Goal: Transaction & Acquisition: Download file/media

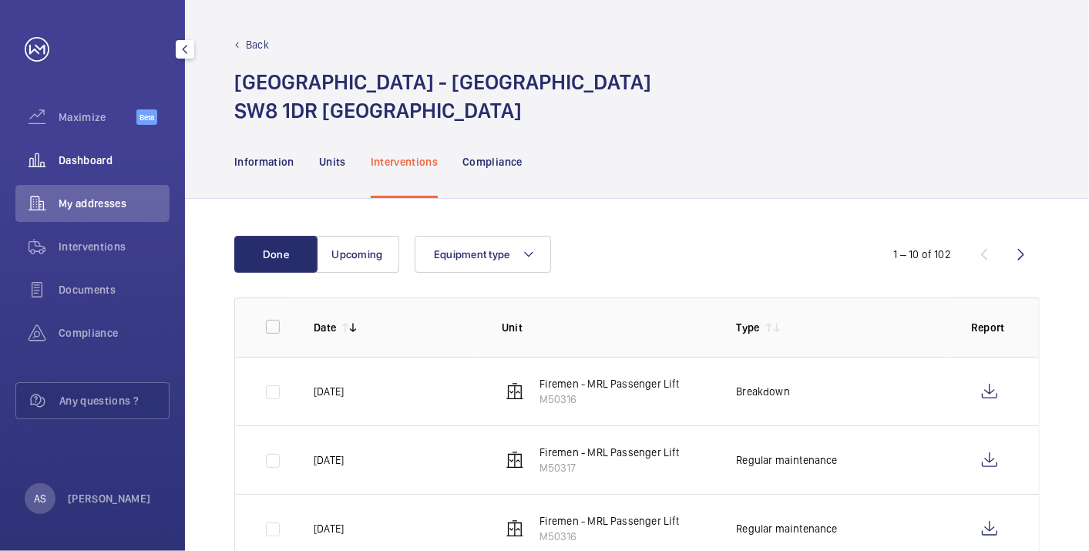
click at [87, 167] on span "Dashboard" at bounding box center [114, 160] width 111 height 15
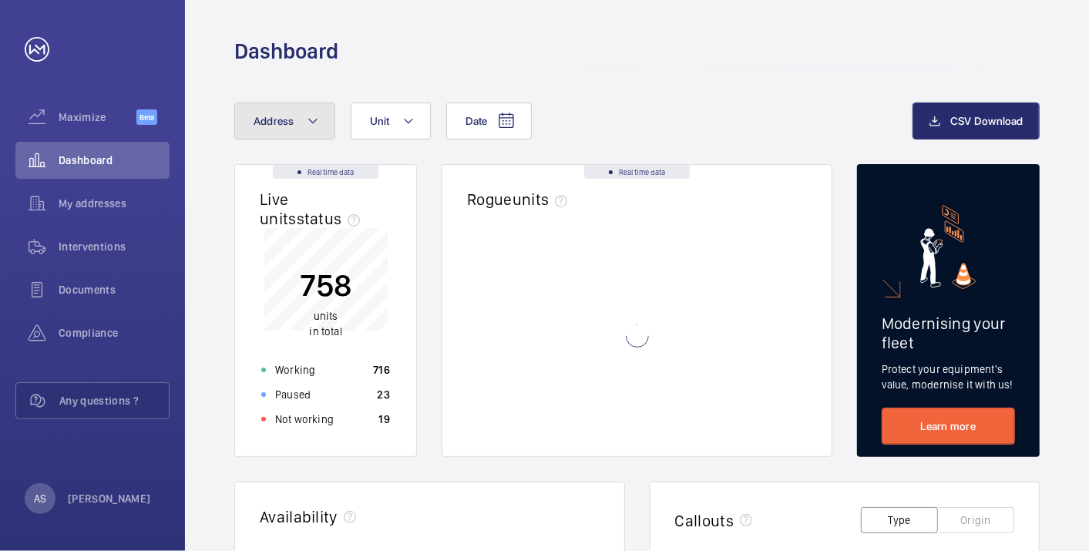
click at [280, 126] on span "Address" at bounding box center [274, 121] width 41 height 12
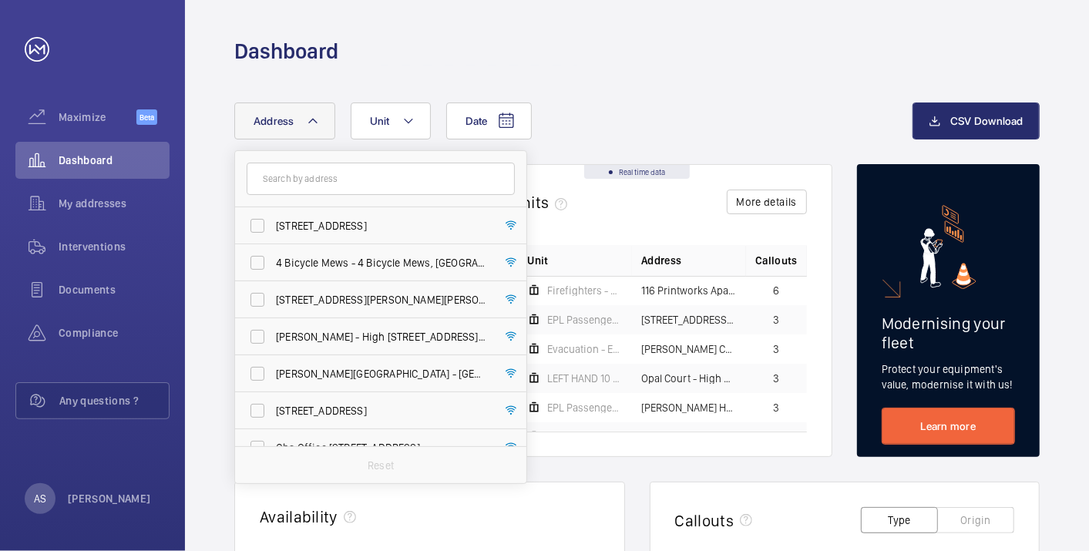
click at [287, 184] on input "text" at bounding box center [381, 179] width 268 height 32
type input "E81FE 15RY22I/MS"
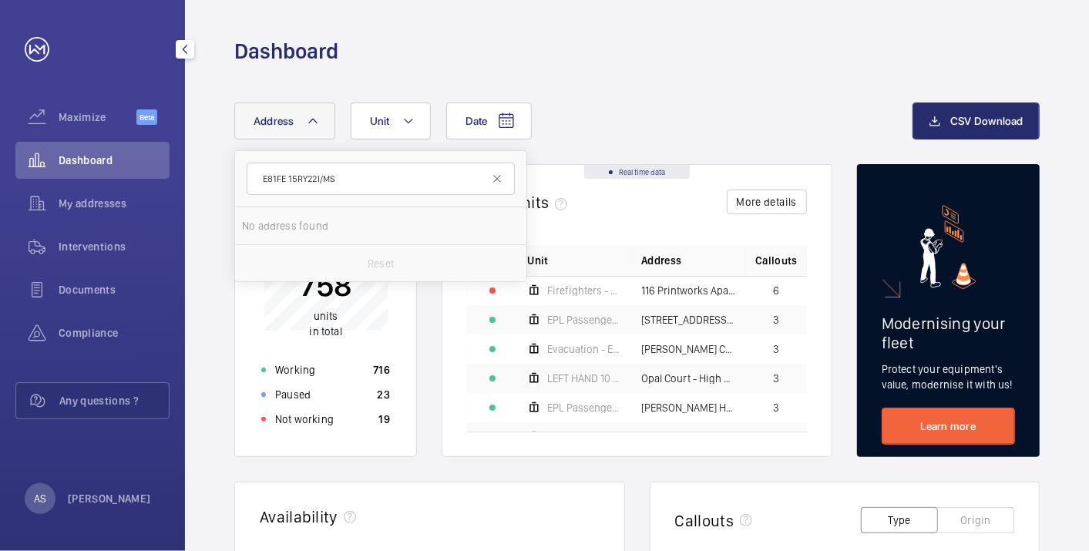
drag, startPoint x: 354, startPoint y: 180, endPoint x: 51, endPoint y: 155, distance: 303.8
click at [52, 174] on mat-sidenav-content "Maximize Beta Dashboard My addresses Interventions Documents Compliance Any que…" at bounding box center [544, 275] width 1089 height 551
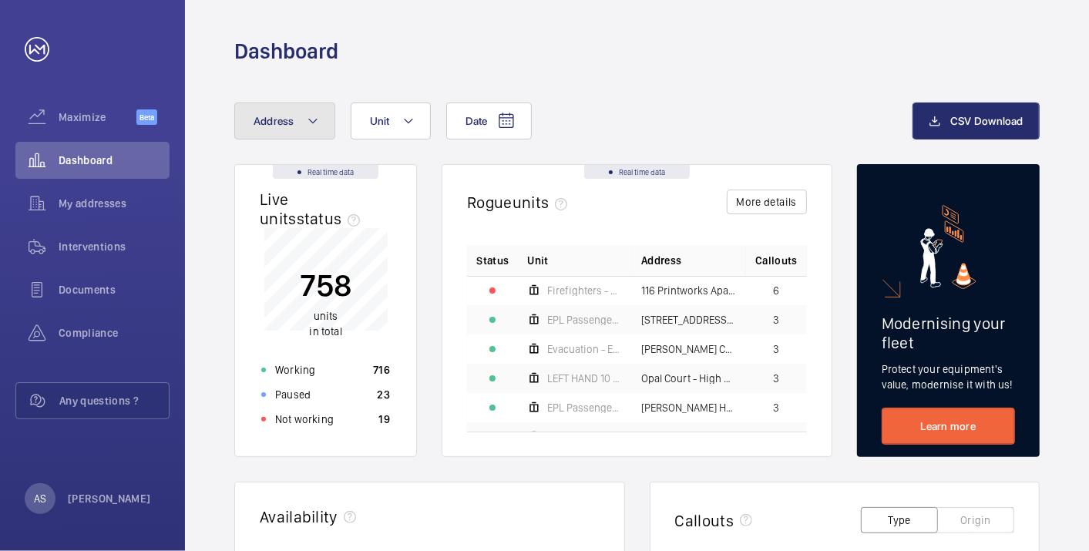
click at [307, 115] on mat-icon at bounding box center [313, 121] width 12 height 18
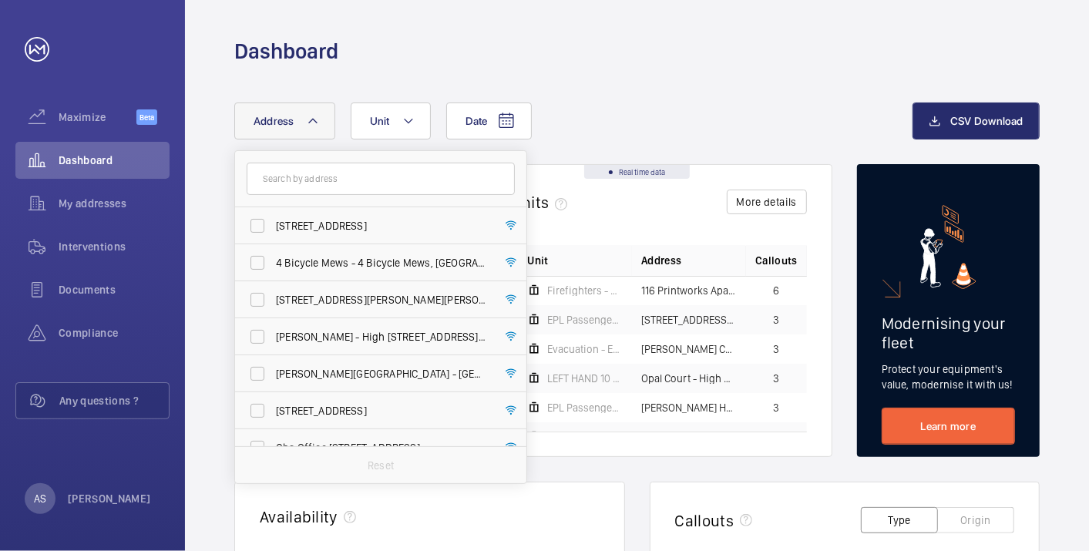
click at [319, 183] on input "text" at bounding box center [381, 179] width 268 height 32
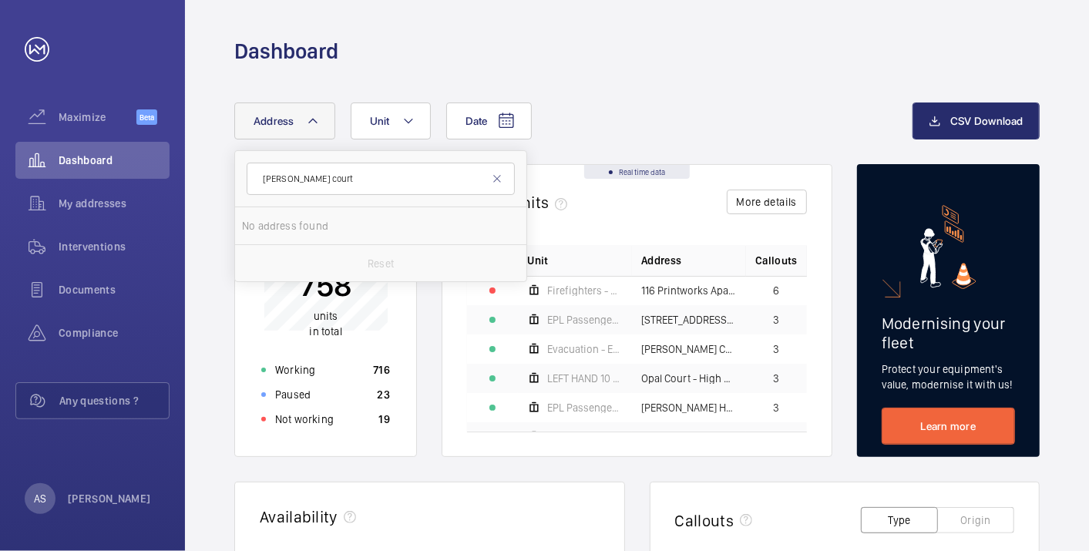
type input "[PERSON_NAME] court"
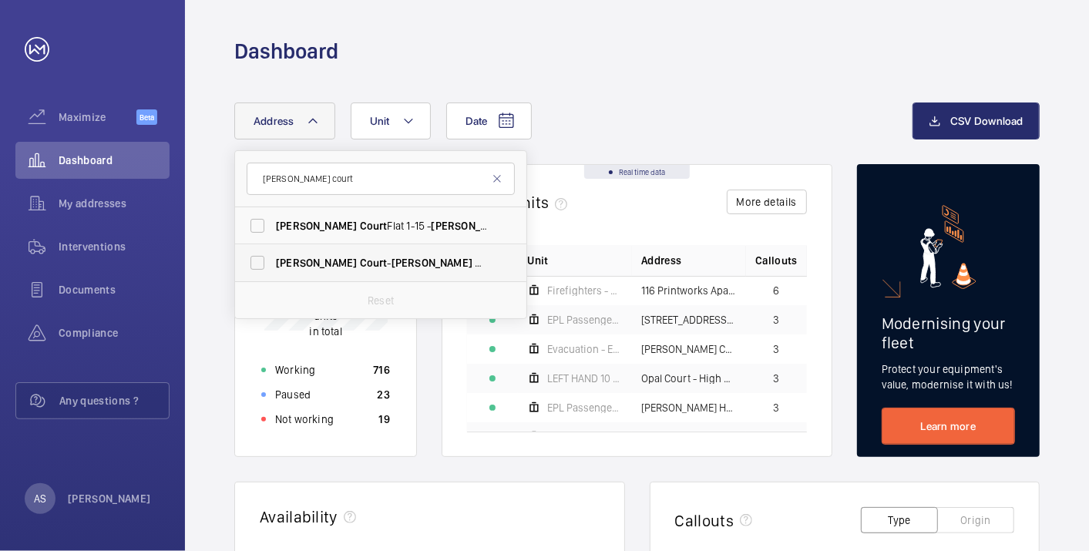
click at [475, 267] on span "Court" at bounding box center [489, 263] width 28 height 12
click at [273, 267] on input "[PERSON_NAME] Court - [PERSON_NAME][GEOGRAPHIC_DATA] , LONDON E8 1FE" at bounding box center [257, 262] width 31 height 31
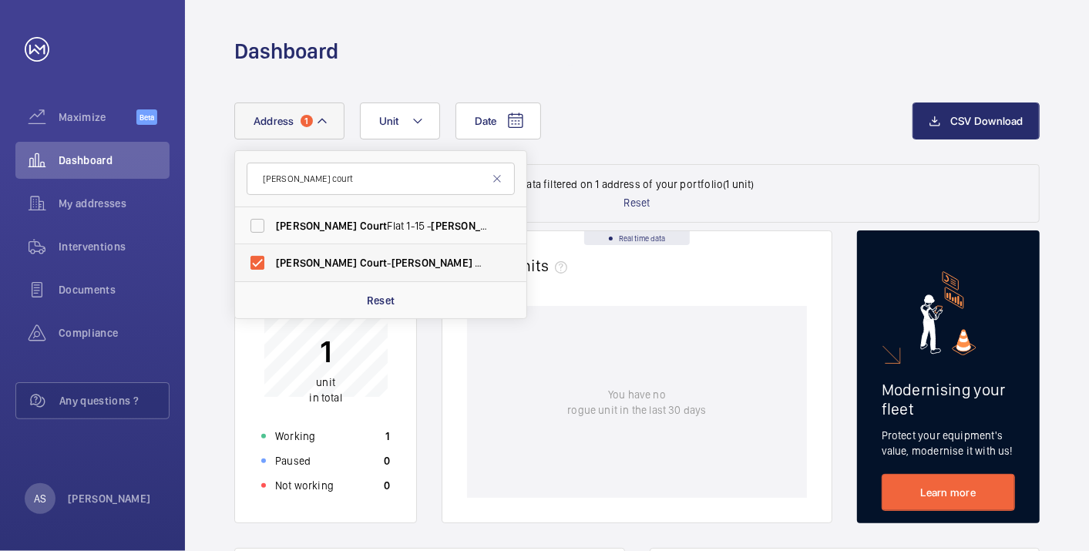
click at [420, 264] on span "[PERSON_NAME] Court - [PERSON_NAME][GEOGRAPHIC_DATA] , LONDON E8 1FE" at bounding box center [382, 262] width 212 height 15
click at [273, 264] on input "[PERSON_NAME] Court - [PERSON_NAME][GEOGRAPHIC_DATA] , LONDON E8 1FE" at bounding box center [257, 262] width 31 height 31
checkbox input "false"
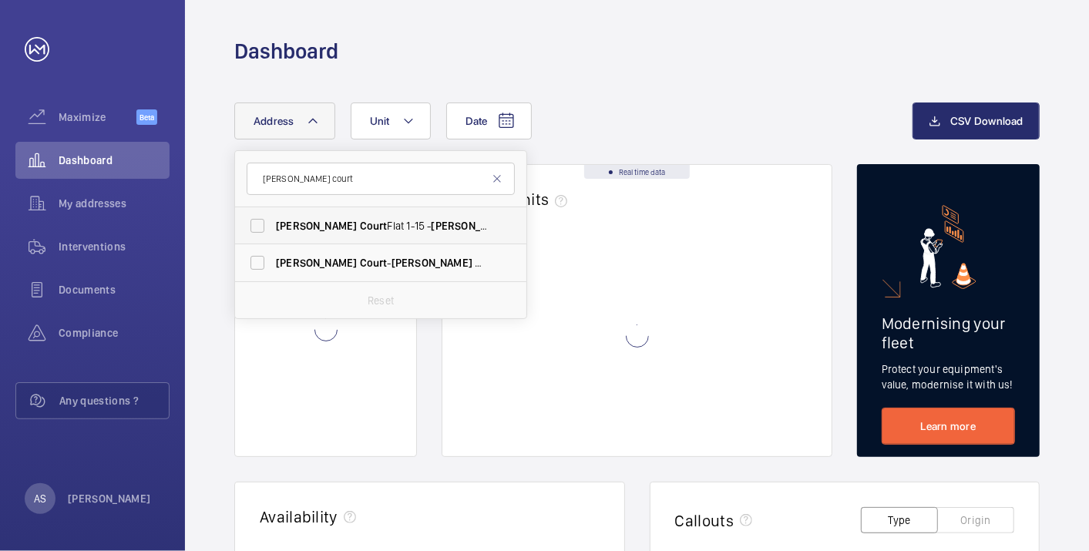
click at [432, 223] on span "[PERSON_NAME]" at bounding box center [472, 226] width 81 height 12
click at [273, 223] on input "[PERSON_NAME] Court Flat [STREET_ADDRESS][PERSON_NAME]" at bounding box center [257, 225] width 31 height 31
checkbox input "true"
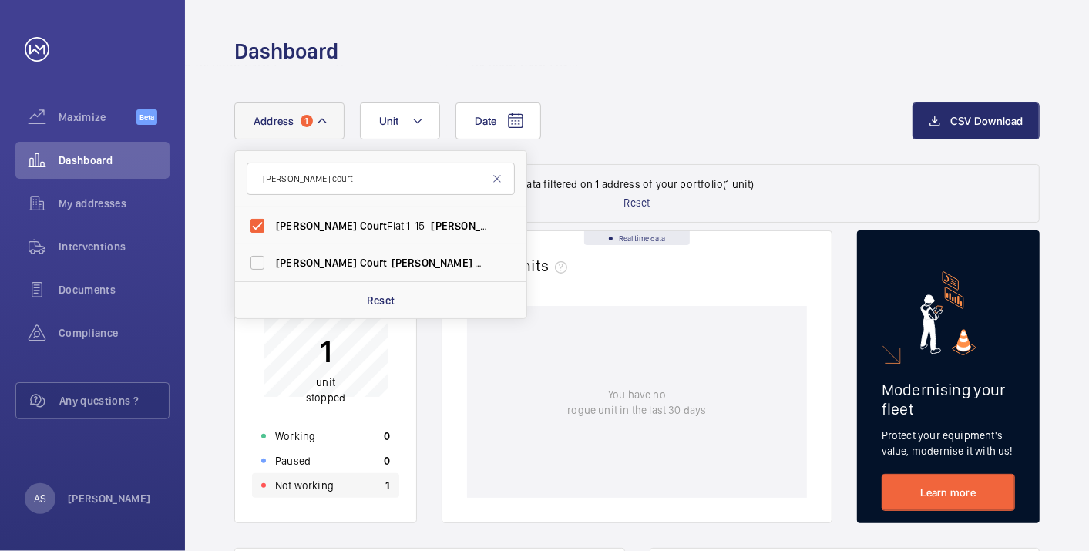
click at [344, 489] on div "Not working 1" at bounding box center [325, 485] width 147 height 25
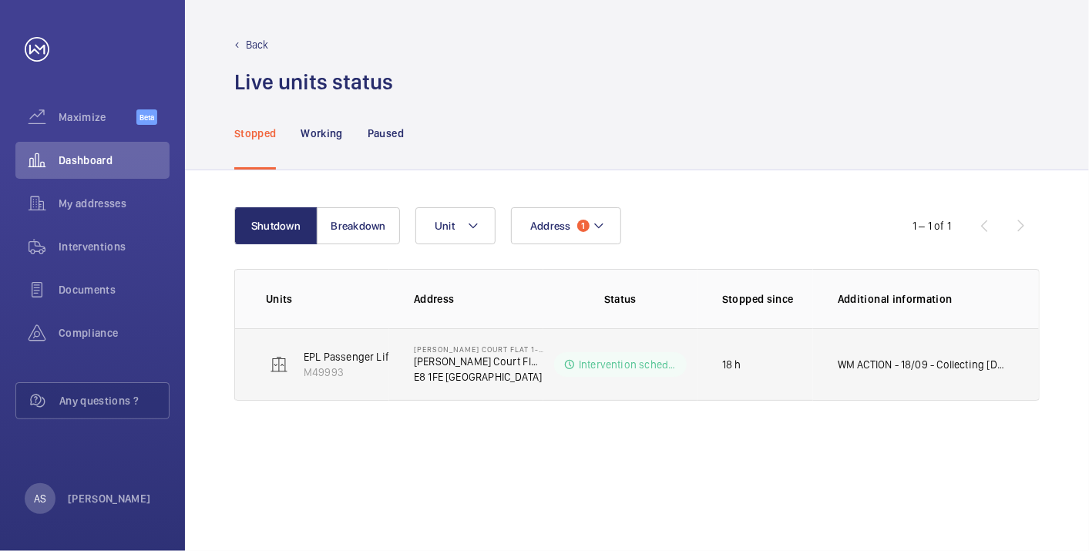
click at [931, 361] on p "WM ACTION - 18/09 - Collecting [DATE] to fit 17/09 - New lock required" at bounding box center [923, 364] width 170 height 15
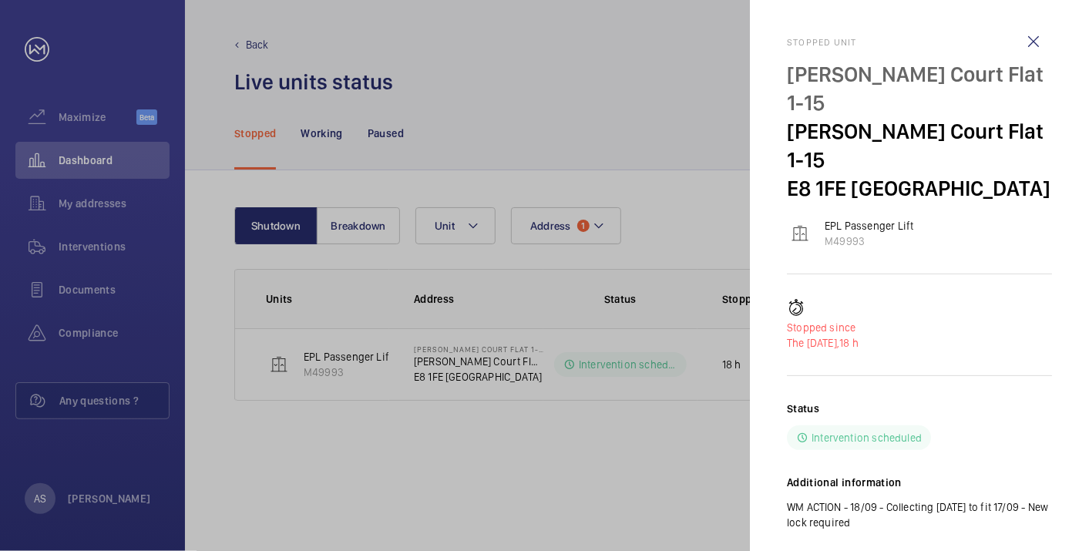
click at [905, 499] on p "WM ACTION - 18/09 - Collecting [DATE] to fit 17/09 - New lock required" at bounding box center [919, 514] width 265 height 31
click at [109, 158] on div at bounding box center [544, 275] width 1089 height 551
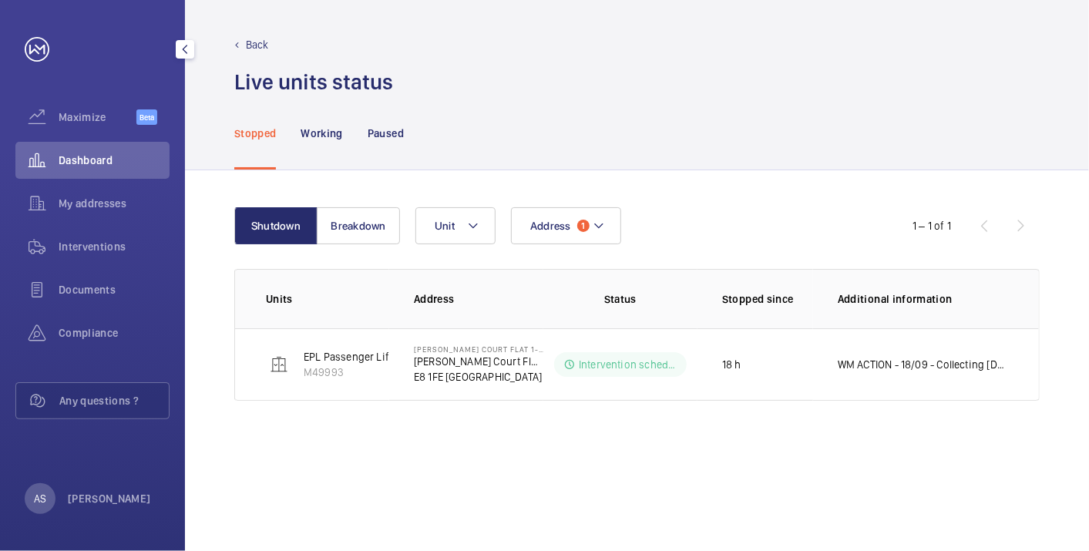
click at [76, 161] on mat-sidenav-container "Maximize Beta Dashboard My addresses Interventions Documents Compliance Any que…" at bounding box center [544, 275] width 1089 height 551
click at [121, 165] on span "Dashboard" at bounding box center [114, 160] width 111 height 15
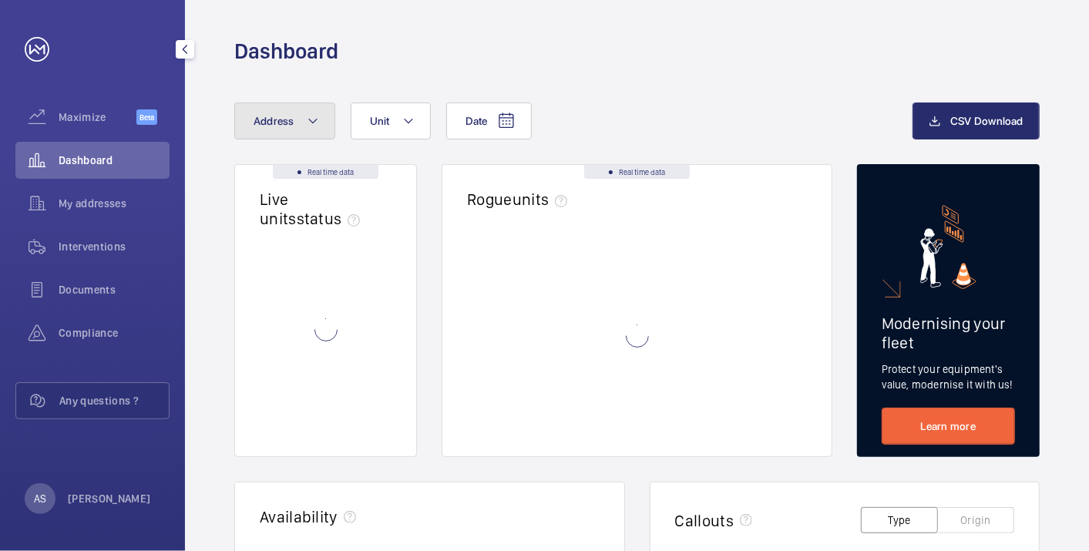
click at [256, 135] on button "Address" at bounding box center [284, 120] width 101 height 37
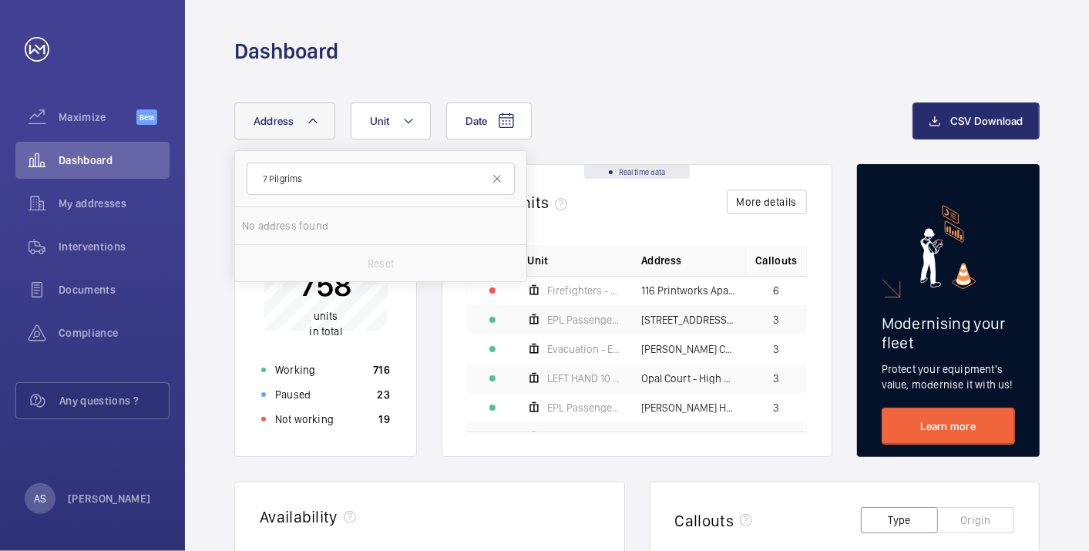
drag, startPoint x: 267, startPoint y: 176, endPoint x: 250, endPoint y: 177, distance: 16.2
click at [250, 177] on input "7 Pilgrims" at bounding box center [381, 179] width 268 height 32
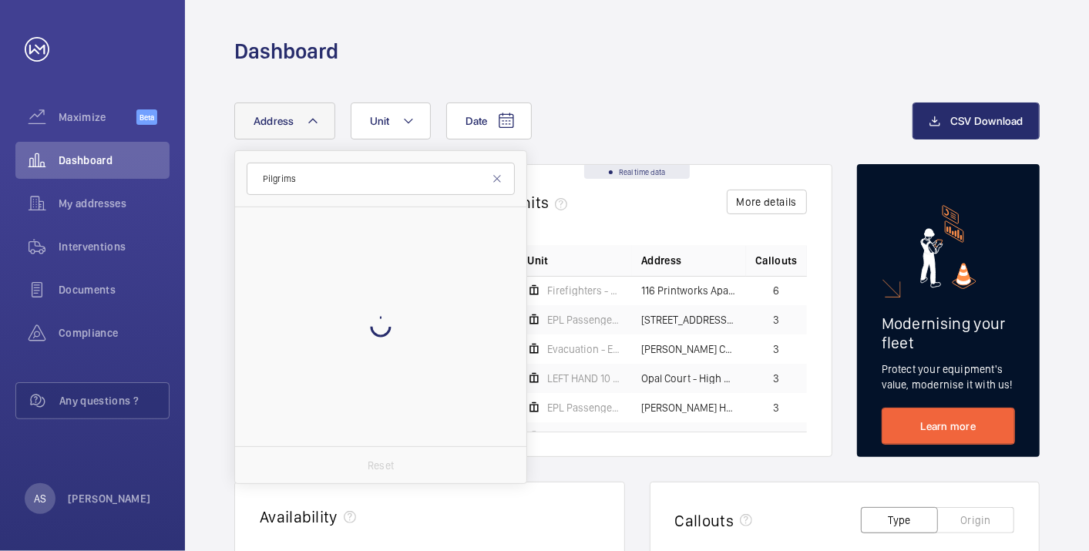
type input "Pilgrims"
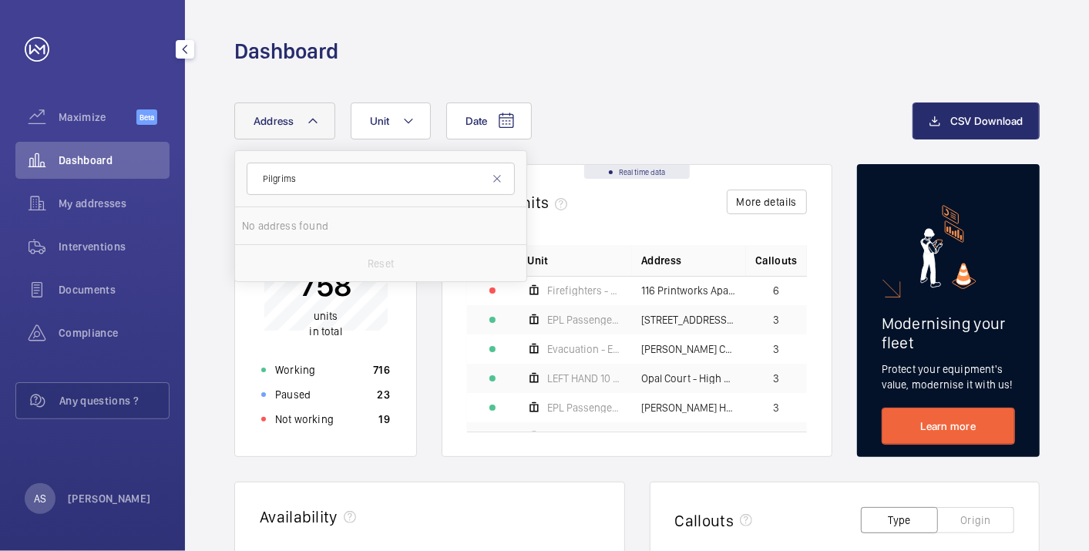
drag, startPoint x: 250, startPoint y: 163, endPoint x: 156, endPoint y: 143, distance: 96.3
click at [160, 154] on mat-sidenav-content "Maximize Beta Dashboard My addresses Interventions Documents Compliance Any que…" at bounding box center [544, 275] width 1089 height 551
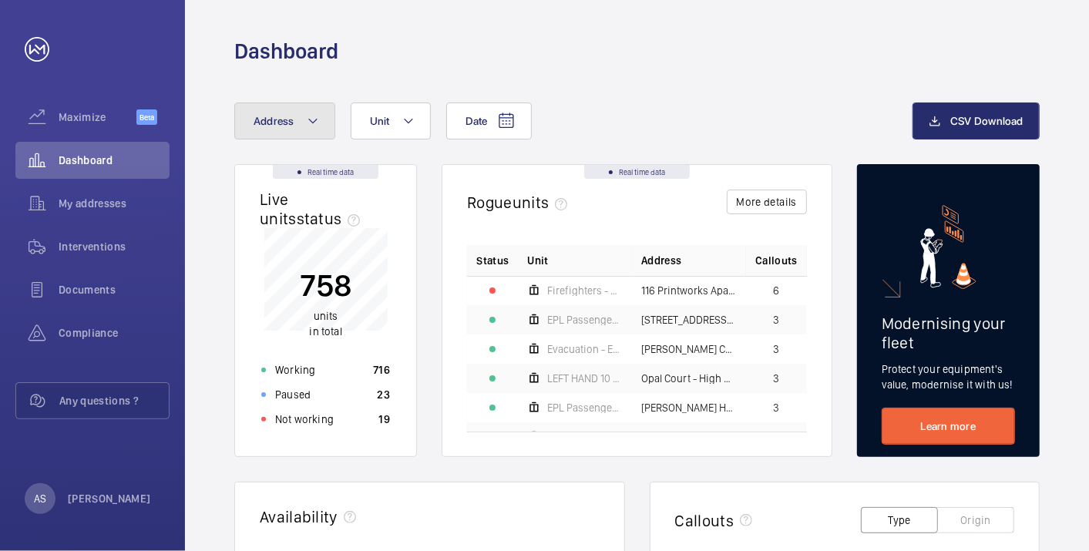
click at [304, 113] on button "Address" at bounding box center [284, 120] width 101 height 37
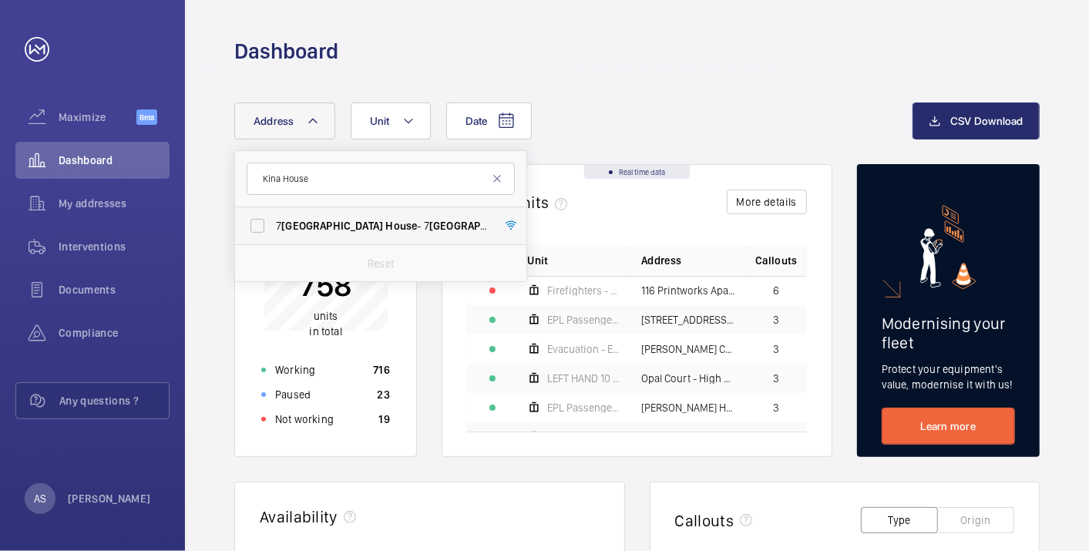
type input "Kina House"
drag, startPoint x: 331, startPoint y: 219, endPoint x: 329, endPoint y: 230, distance: 10.9
click at [385, 220] on span "House" at bounding box center [401, 226] width 32 height 12
click at [273, 220] on input "[STREET_ADDRESS]" at bounding box center [257, 225] width 31 height 31
checkbox input "true"
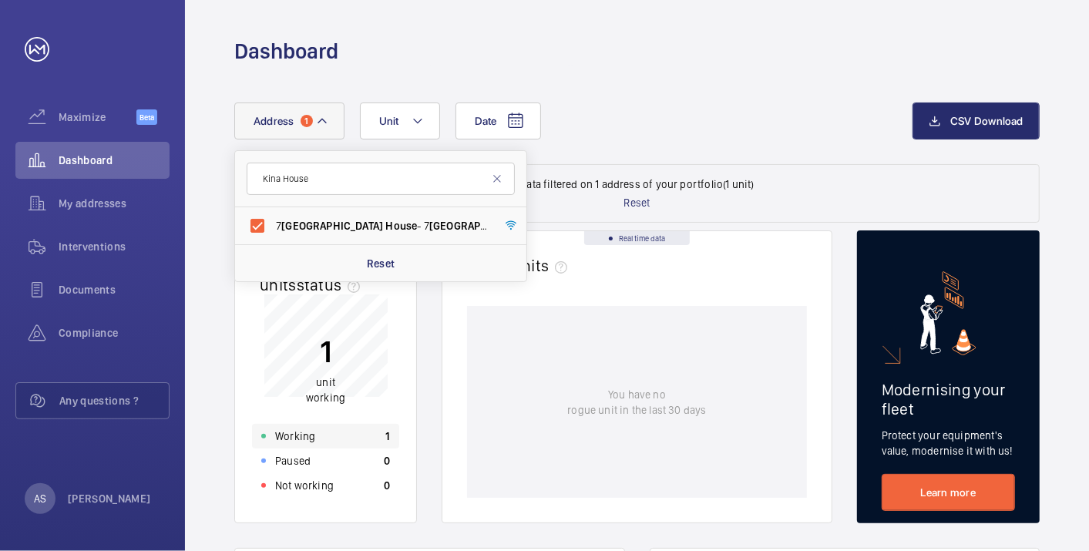
click at [332, 430] on div "Working 1" at bounding box center [325, 436] width 147 height 25
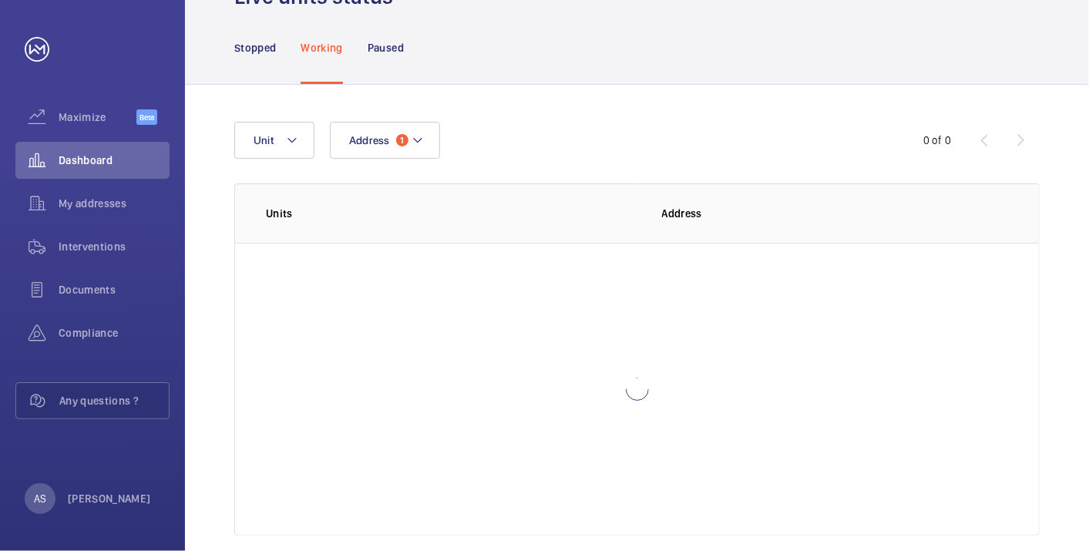
scroll to position [106, 0]
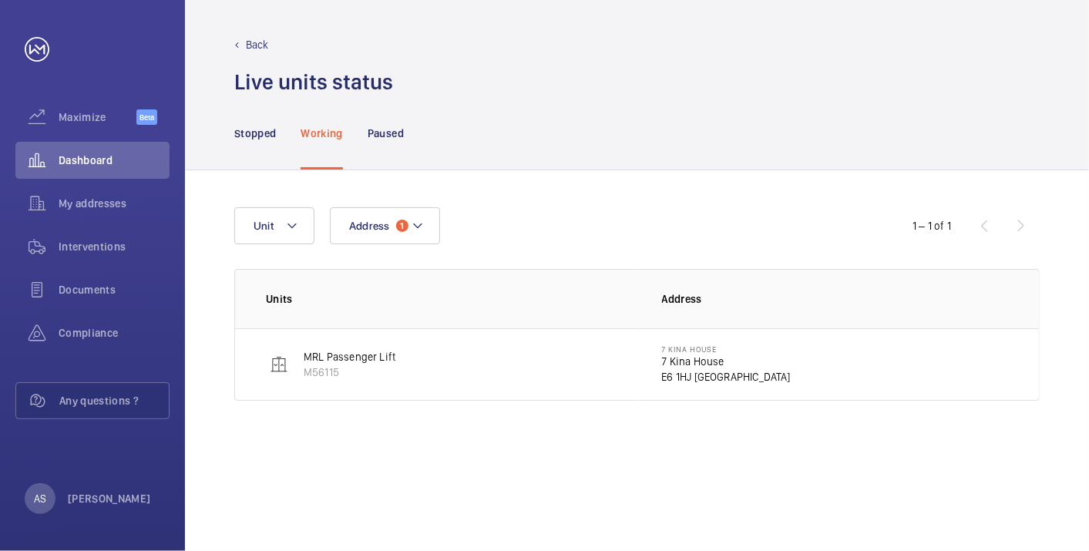
click at [695, 354] on p "7 Kina House" at bounding box center [726, 361] width 129 height 15
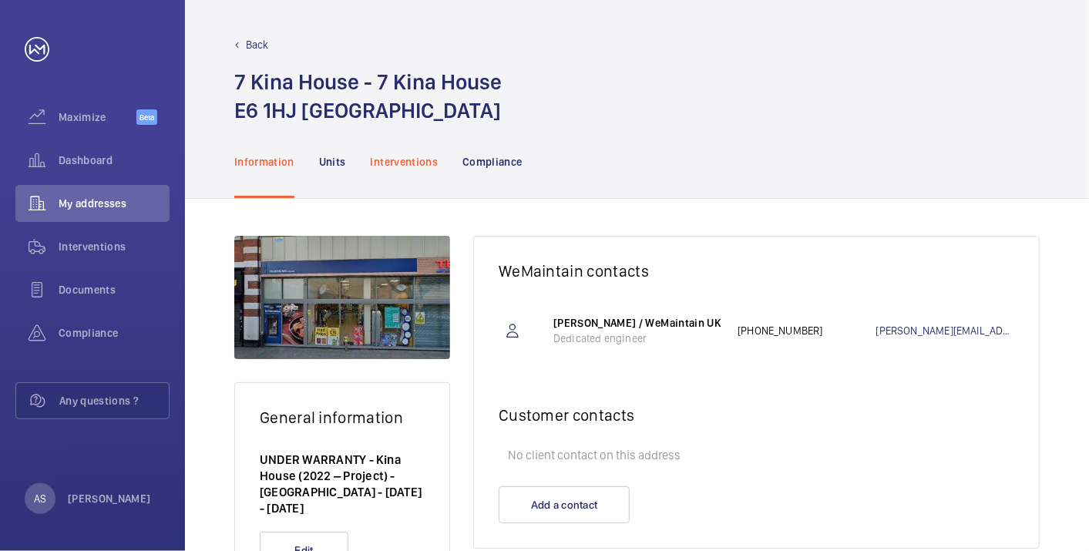
click at [405, 167] on p "Interventions" at bounding box center [405, 161] width 68 height 15
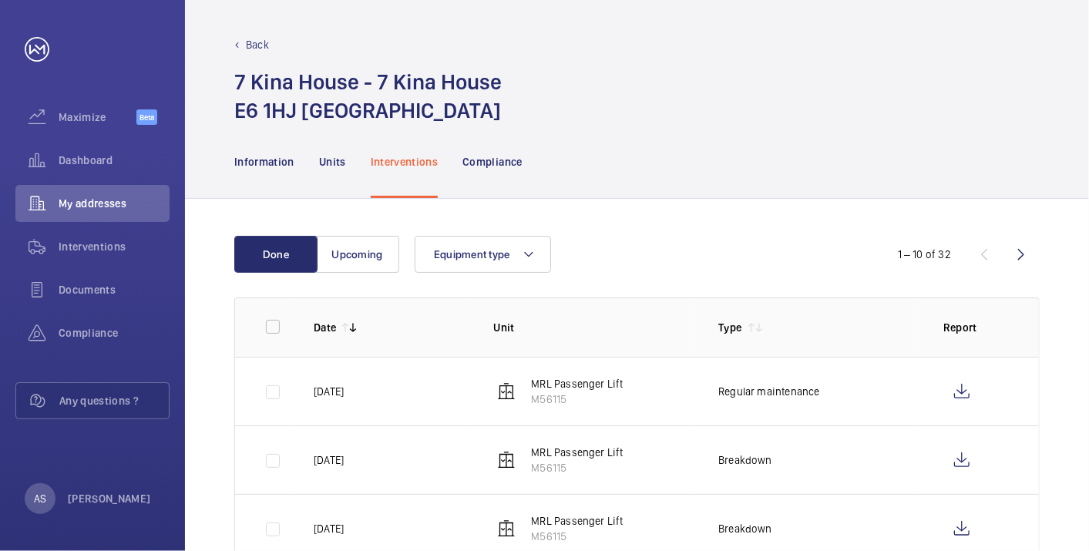
scroll to position [86, 0]
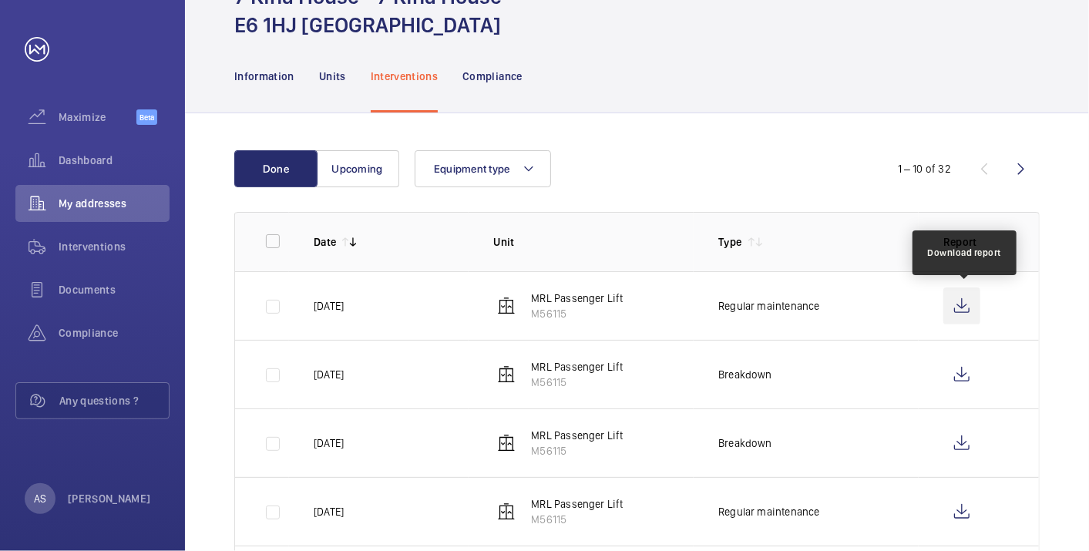
click at [956, 313] on wm-front-icon-button at bounding box center [961, 305] width 37 height 37
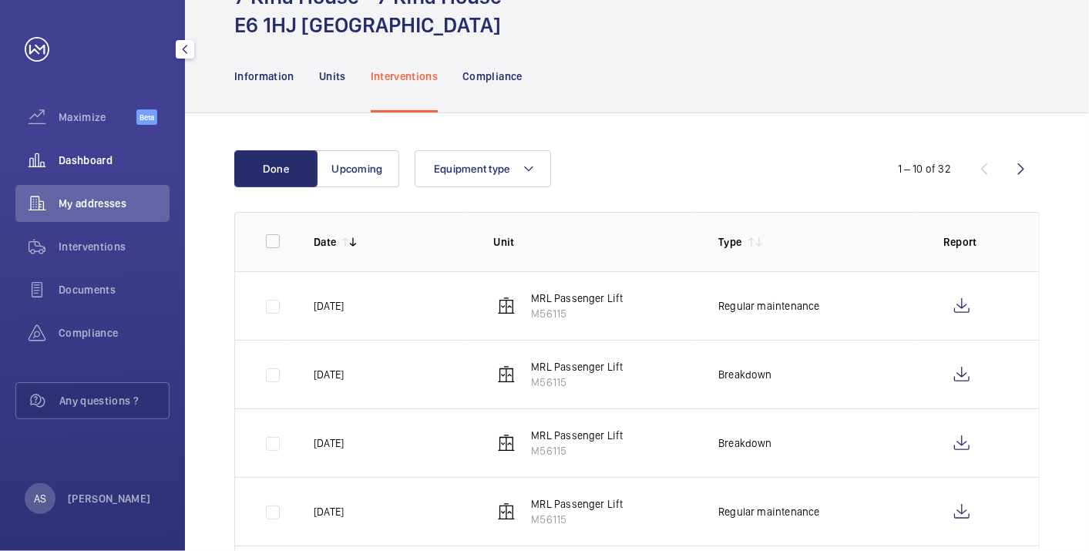
click at [82, 159] on span "Dashboard" at bounding box center [114, 160] width 111 height 15
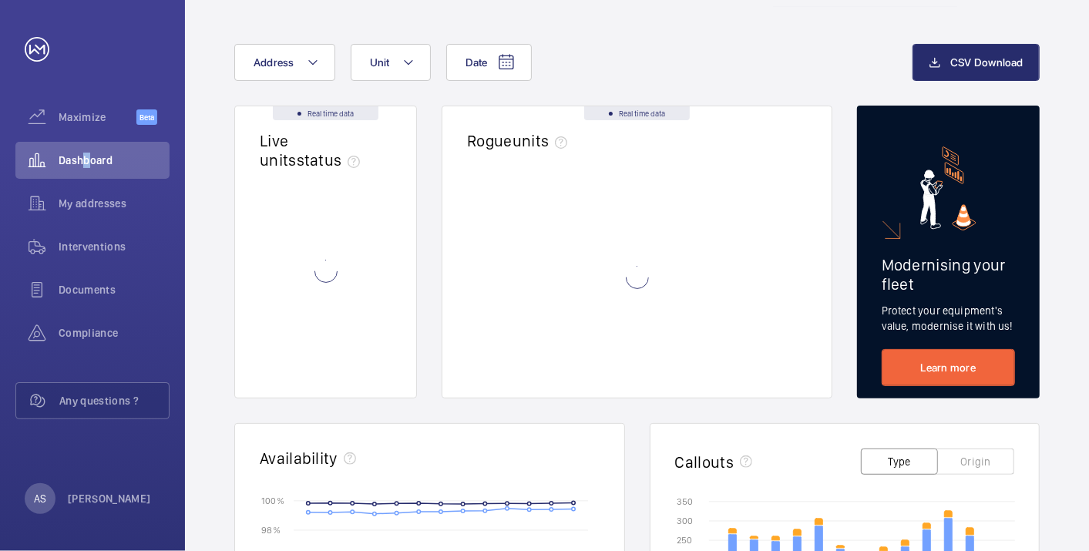
scroll to position [86, 0]
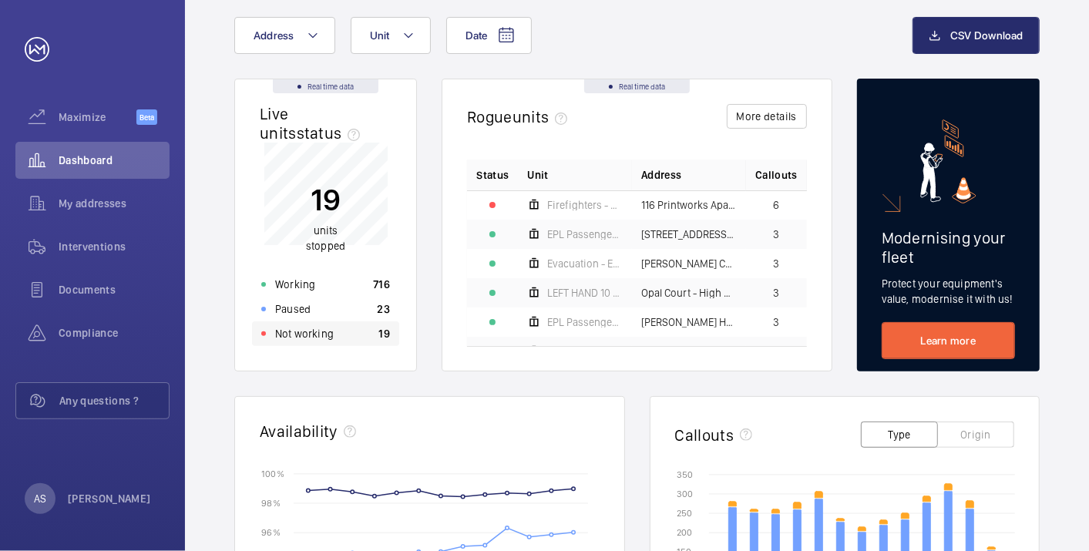
click at [342, 332] on div "Not working 19" at bounding box center [325, 333] width 147 height 25
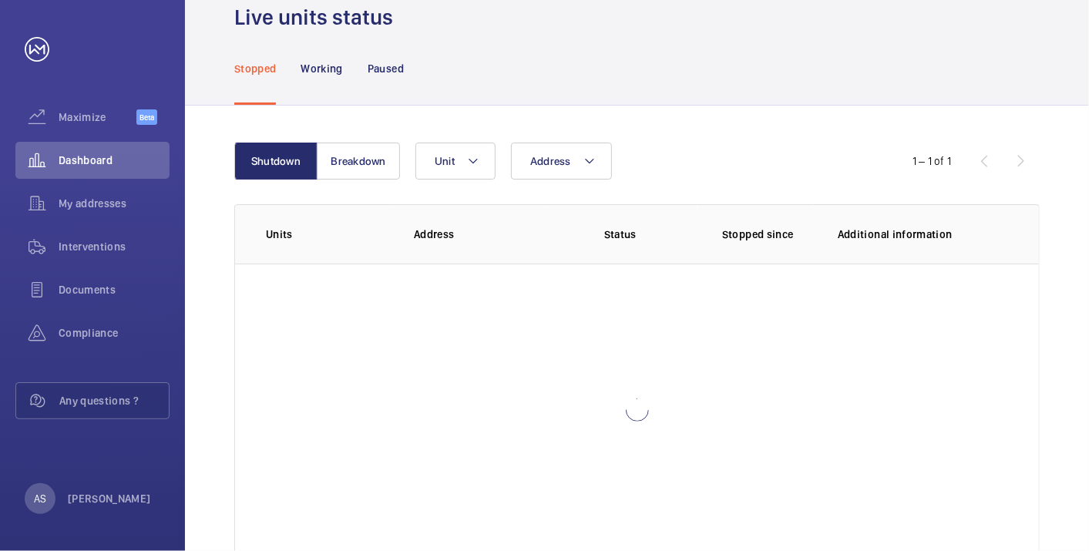
scroll to position [106, 0]
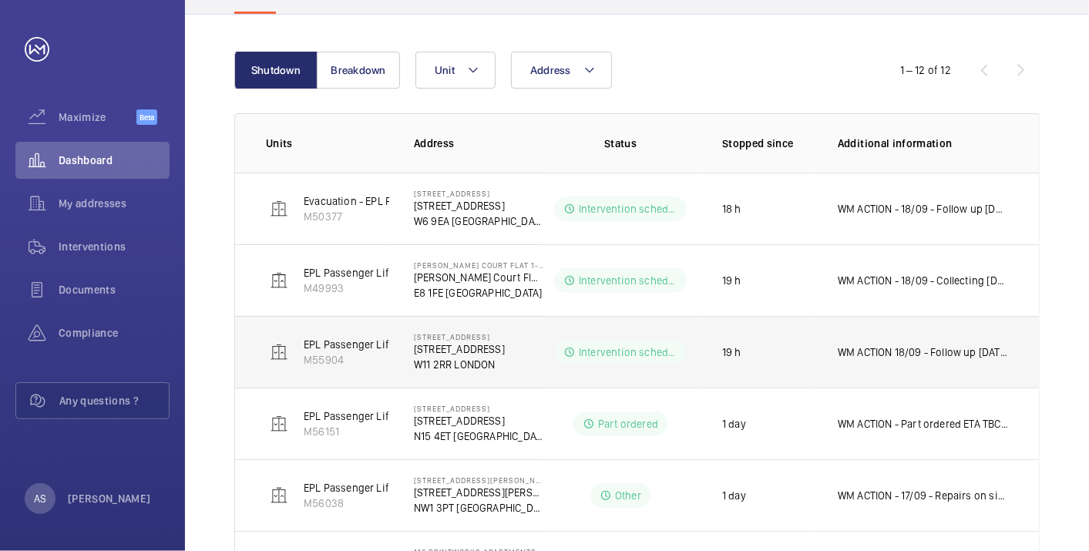
scroll to position [70, 0]
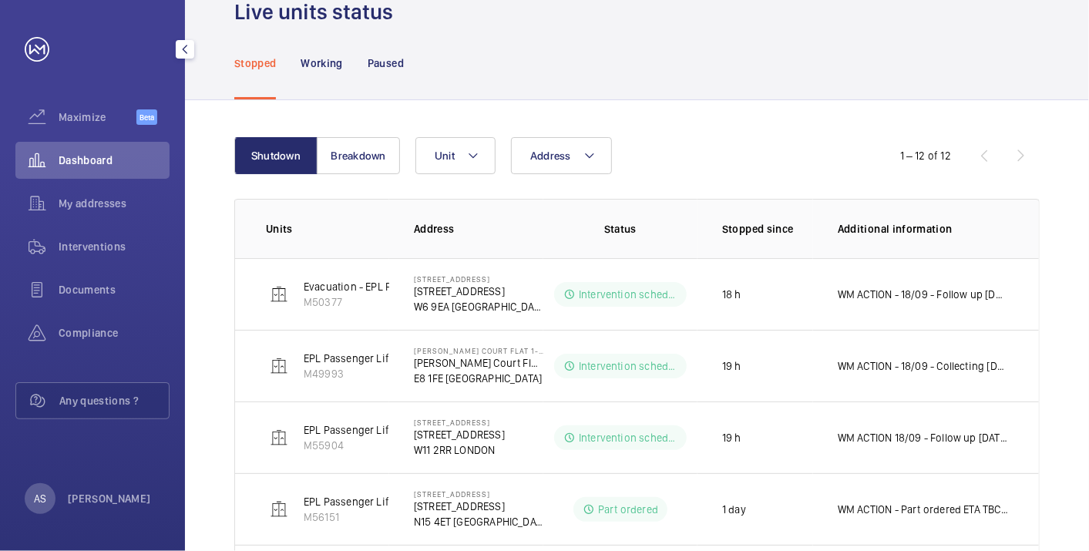
drag, startPoint x: 116, startPoint y: 156, endPoint x: 166, endPoint y: 143, distance: 51.0
click at [116, 158] on span "Dashboard" at bounding box center [114, 160] width 111 height 15
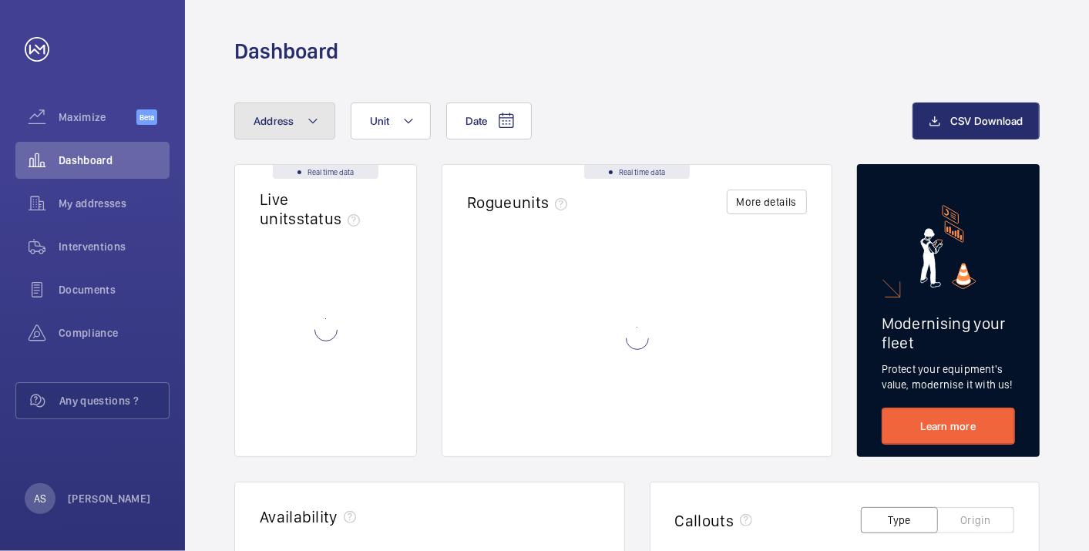
click at [293, 123] on span "Address" at bounding box center [274, 121] width 41 height 12
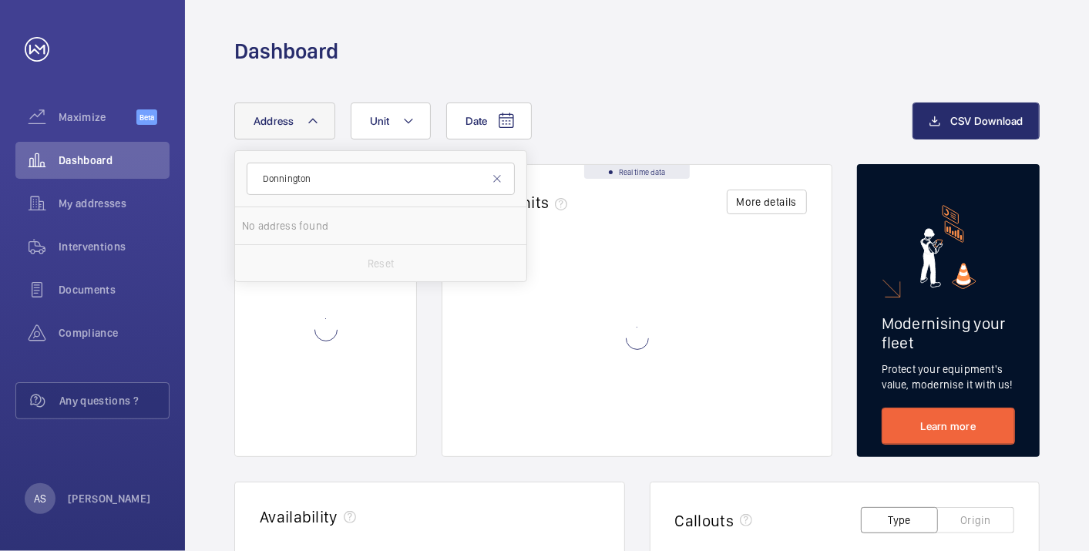
type input "Donnington"
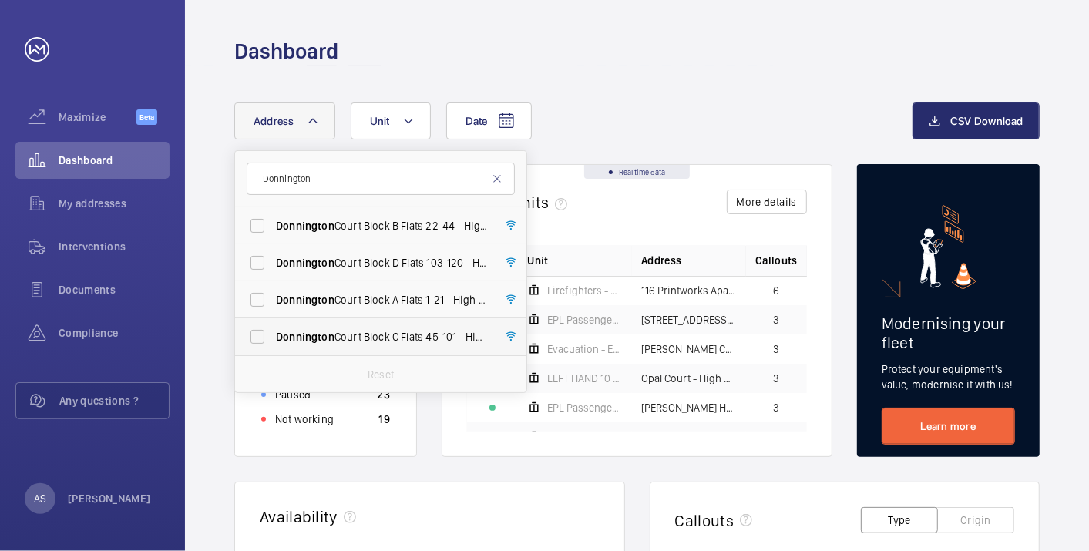
click at [387, 338] on span "[GEOGRAPHIC_DATA] C Flats [STREET_ADDRESS]" at bounding box center [382, 336] width 212 height 15
click at [273, 338] on input "[GEOGRAPHIC_DATA] C Flats [STREET_ADDRESS]" at bounding box center [257, 336] width 31 height 31
checkbox input "true"
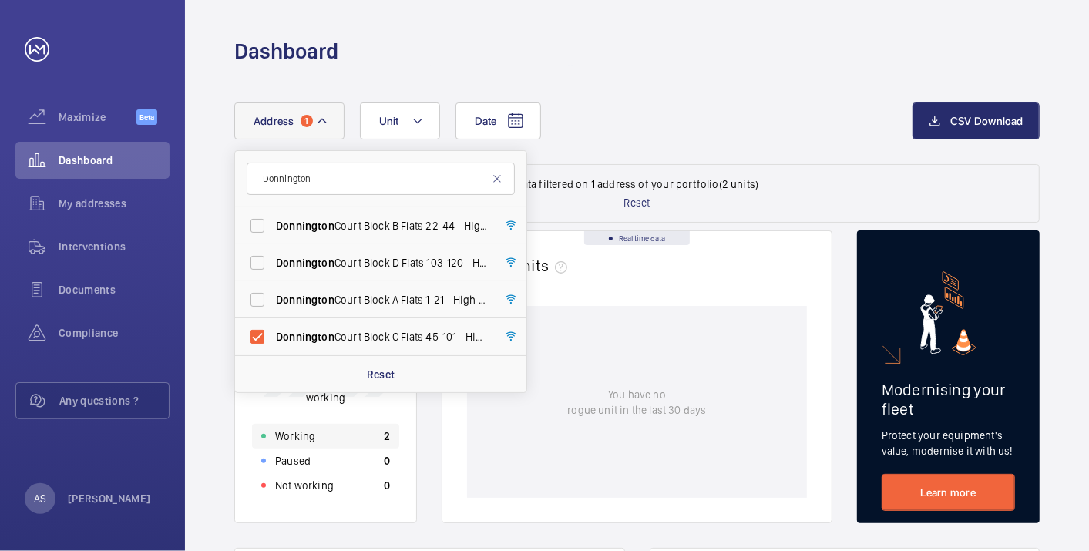
click at [335, 437] on div "Working 2" at bounding box center [325, 436] width 147 height 25
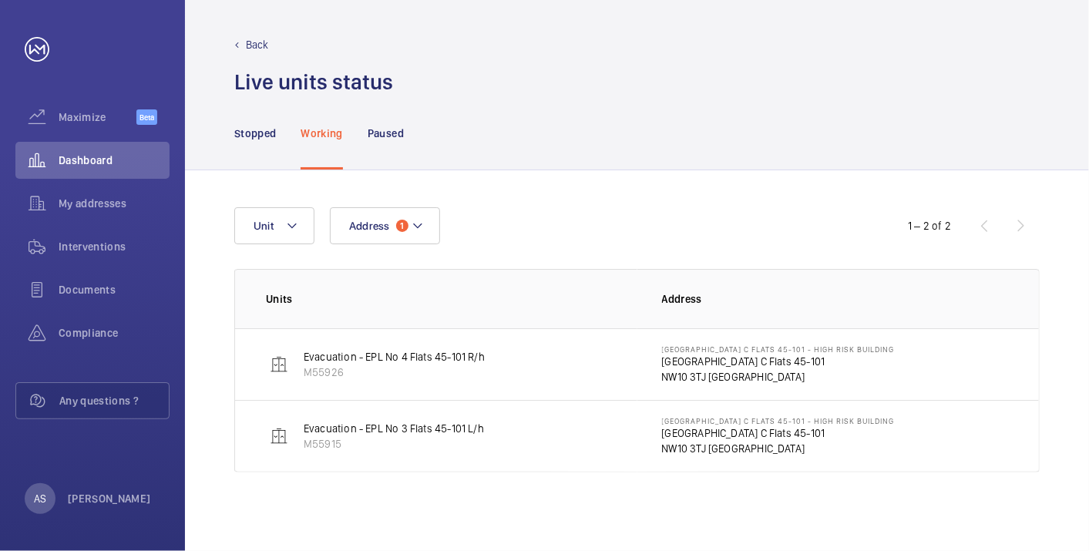
click at [791, 361] on p "[GEOGRAPHIC_DATA] C Flats 45-101" at bounding box center [778, 361] width 233 height 15
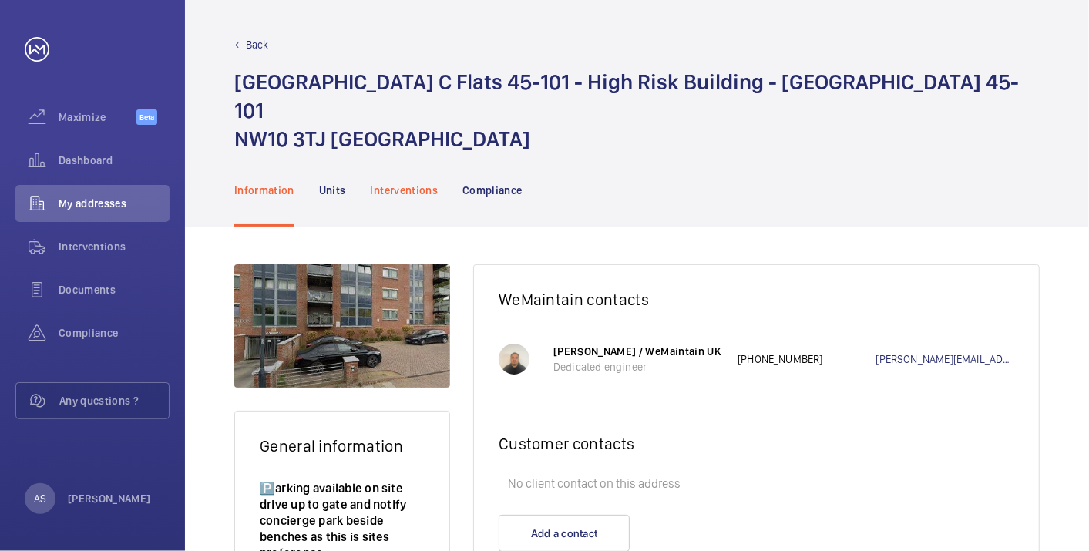
click at [395, 207] on div "Interventions" at bounding box center [405, 189] width 68 height 73
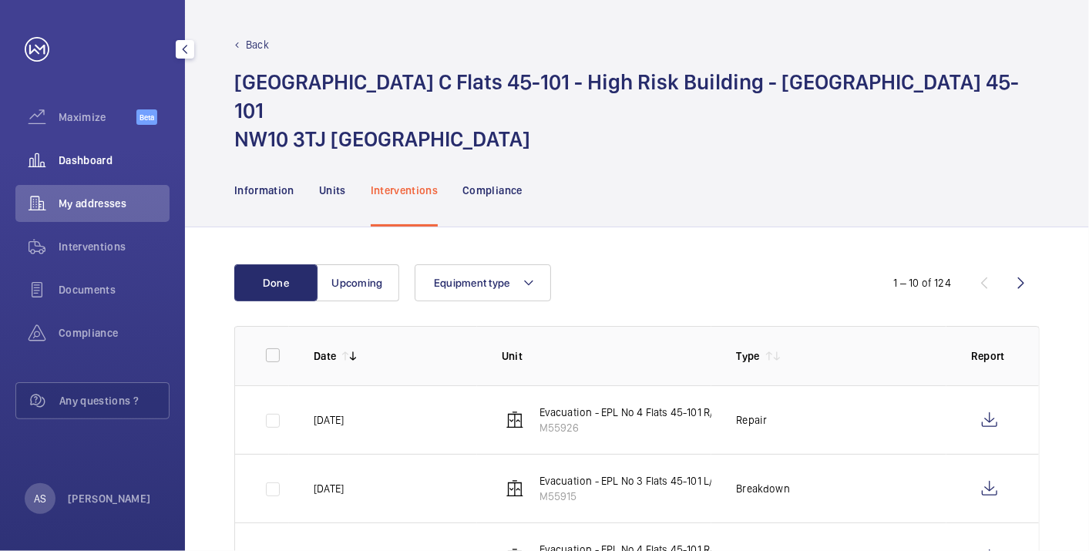
click at [114, 153] on span "Dashboard" at bounding box center [114, 160] width 111 height 15
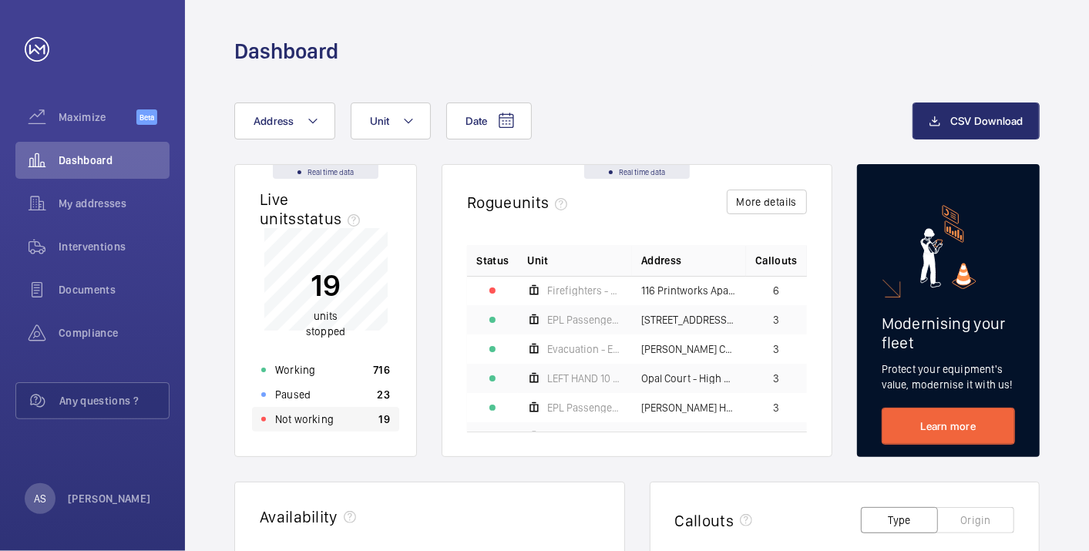
click at [323, 425] on p "Not working" at bounding box center [304, 419] width 59 height 15
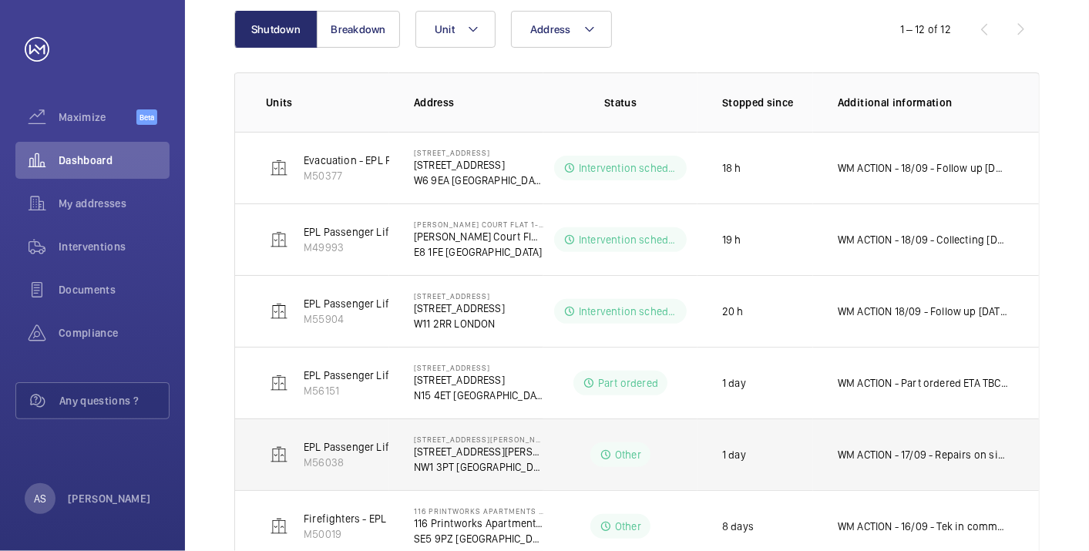
scroll to position [171, 0]
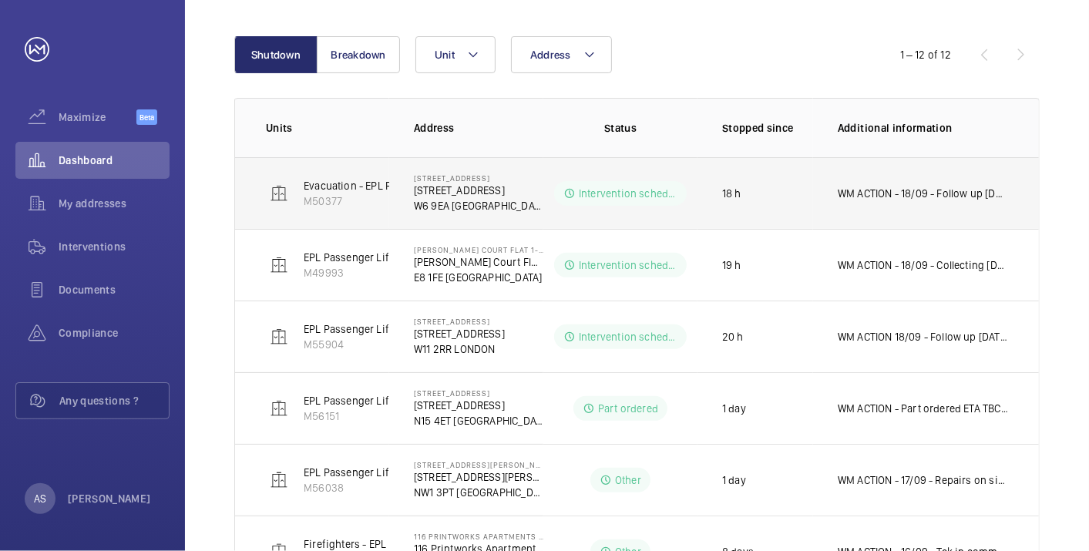
click at [817, 200] on td "WM ACTION - 18/09 - Follow up [DATE] 17/09 - No access" at bounding box center [926, 193] width 226 height 72
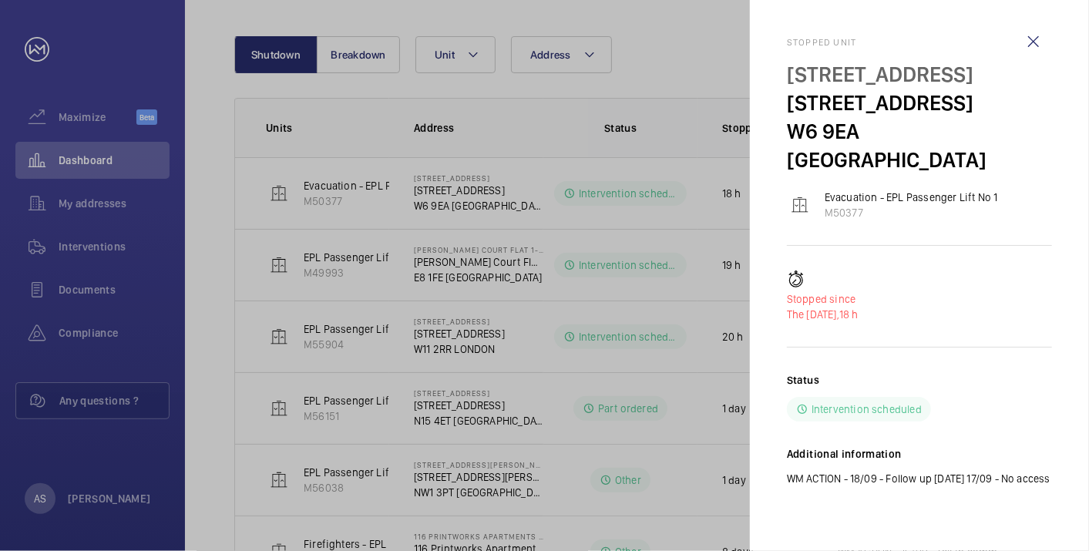
click at [117, 141] on div at bounding box center [544, 275] width 1089 height 551
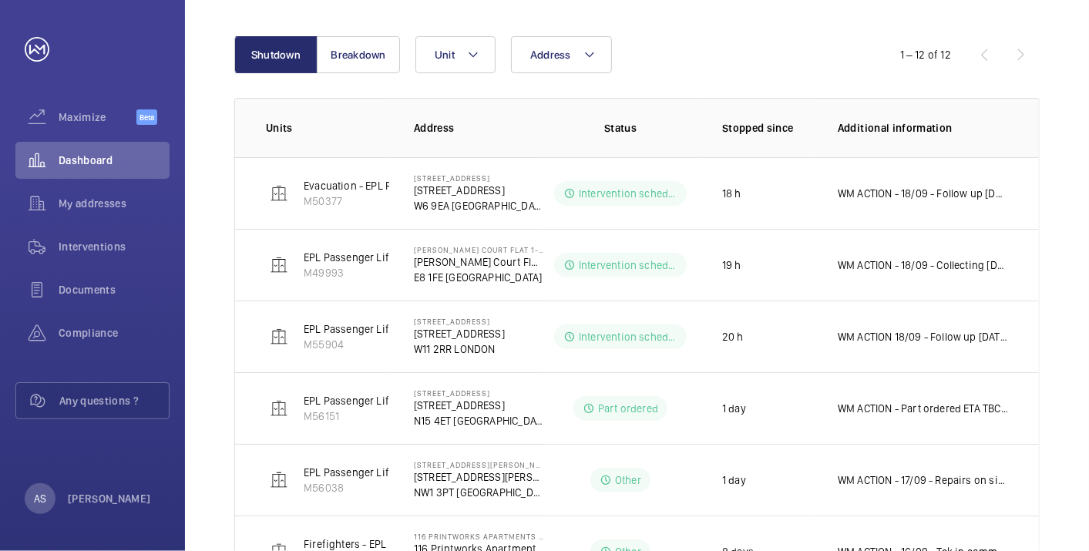
click at [116, 156] on div at bounding box center [544, 275] width 1089 height 551
drag, startPoint x: 76, startPoint y: 161, endPoint x: 86, endPoint y: 158, distance: 11.2
click at [75, 161] on span "Dashboard" at bounding box center [114, 160] width 111 height 15
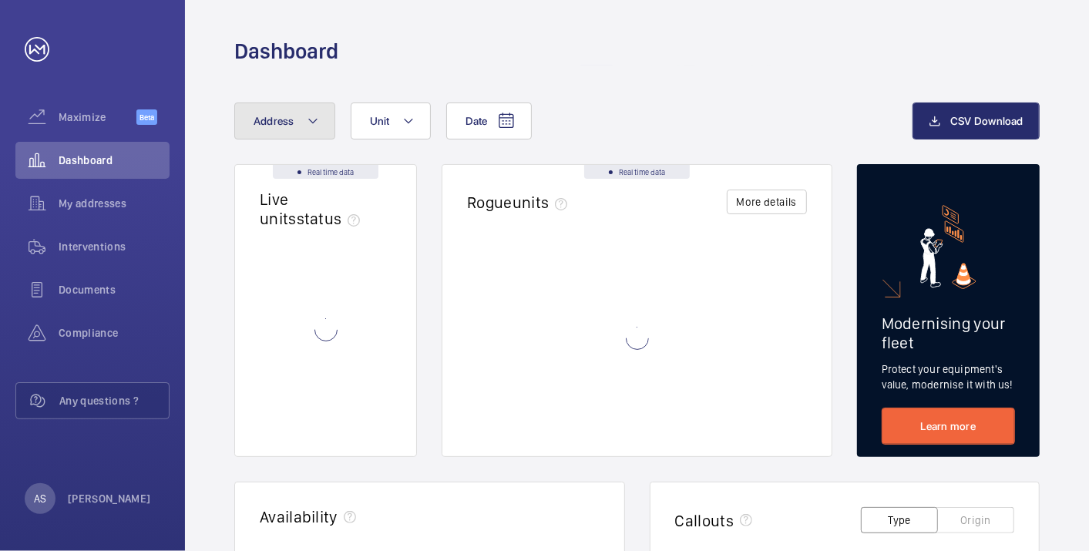
click at [294, 123] on button "Address" at bounding box center [284, 120] width 101 height 37
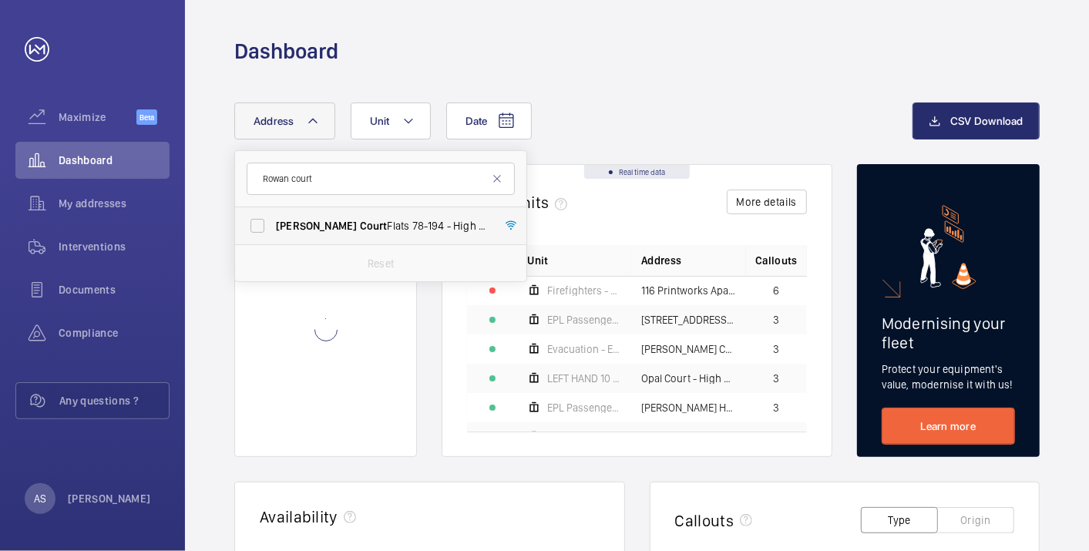
type input "Rowan court"
click at [360, 227] on span "Court" at bounding box center [374, 226] width 28 height 12
click at [273, 227] on input "Rowan Court Flats [STREET_ADDRESS]" at bounding box center [257, 225] width 31 height 31
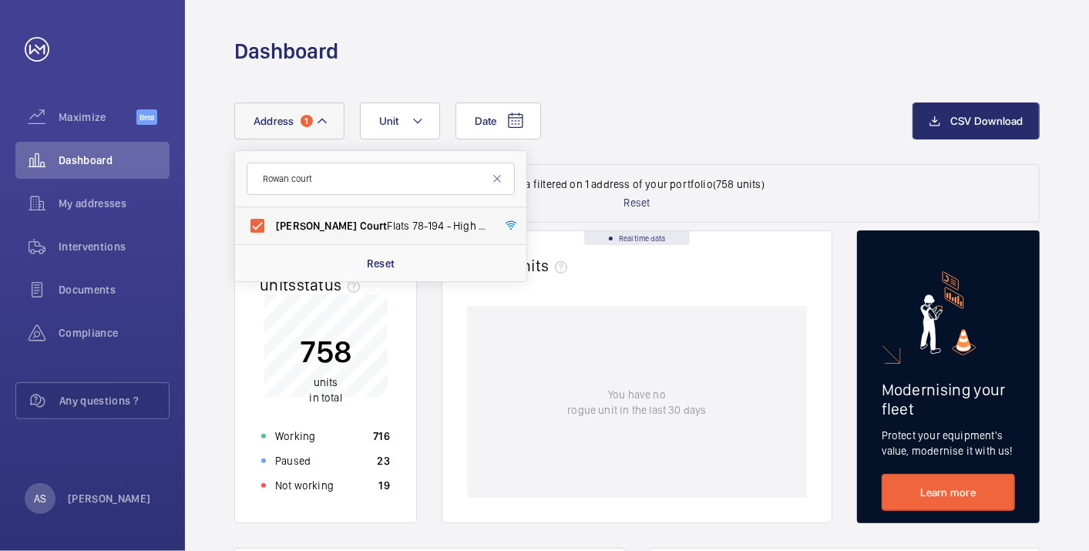
click at [316, 215] on label "Rowan Court Flats [STREET_ADDRESS]" at bounding box center [369, 225] width 268 height 37
click at [273, 215] on input "Rowan Court Flats [STREET_ADDRESS]" at bounding box center [257, 225] width 31 height 31
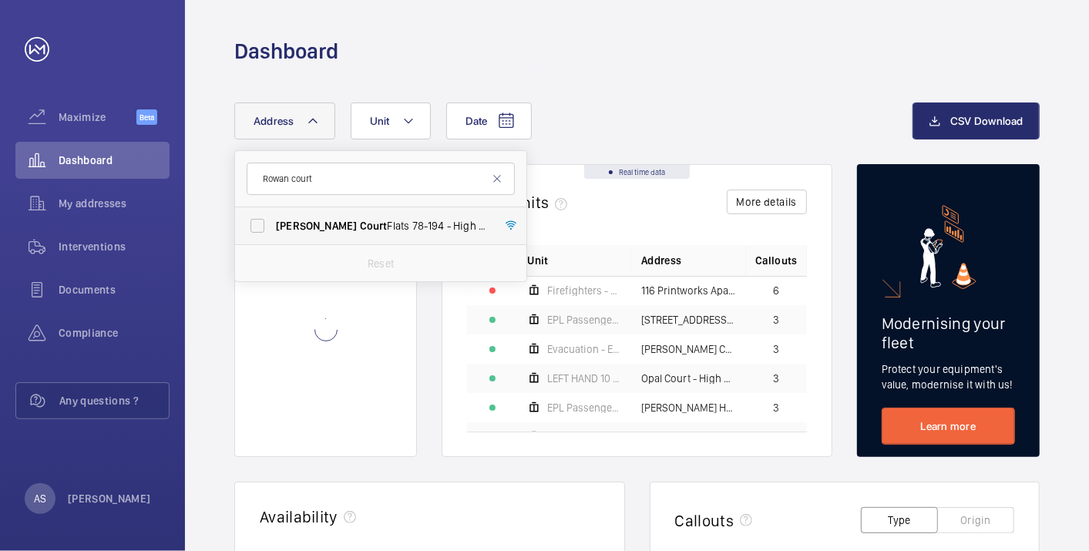
click at [360, 220] on span "Court" at bounding box center [374, 226] width 28 height 12
click at [360, 227] on span "Court" at bounding box center [374, 226] width 28 height 12
click at [273, 227] on input "Rowan Court Flats [STREET_ADDRESS]" at bounding box center [257, 225] width 31 height 31
checkbox input "true"
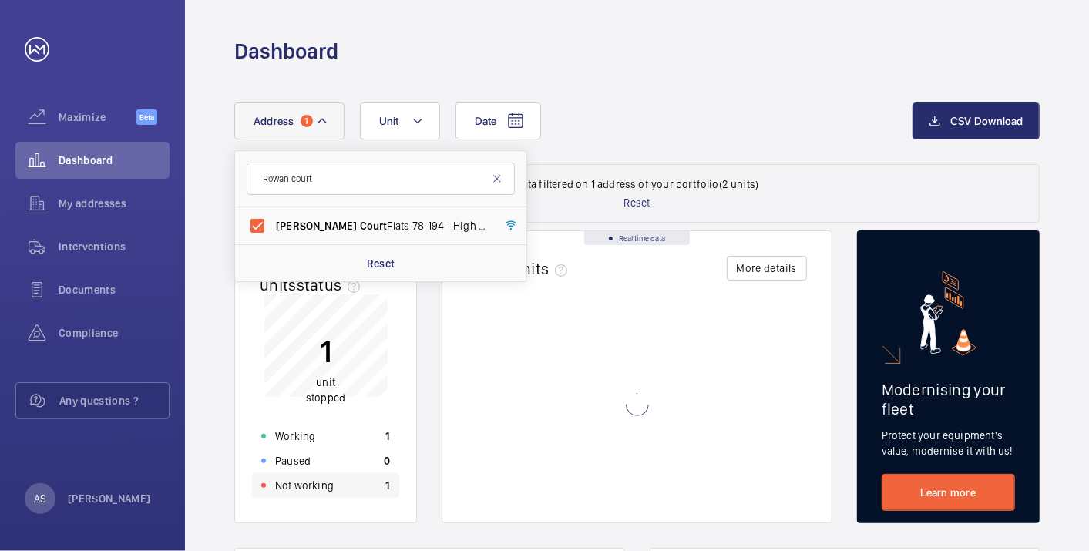
click at [364, 480] on div "Not working 1" at bounding box center [325, 485] width 147 height 25
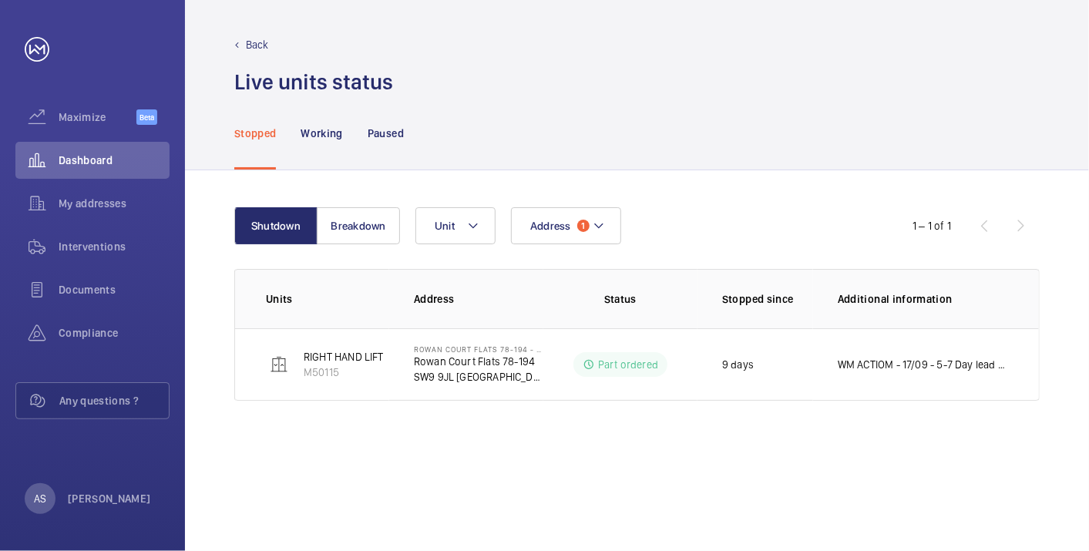
click at [936, 370] on p "WM ACTIOM - 17/09 - 5-7 Day lead due in [DATE] [DATE] Part Ordered ETA TBC 15/0…" at bounding box center [923, 364] width 170 height 15
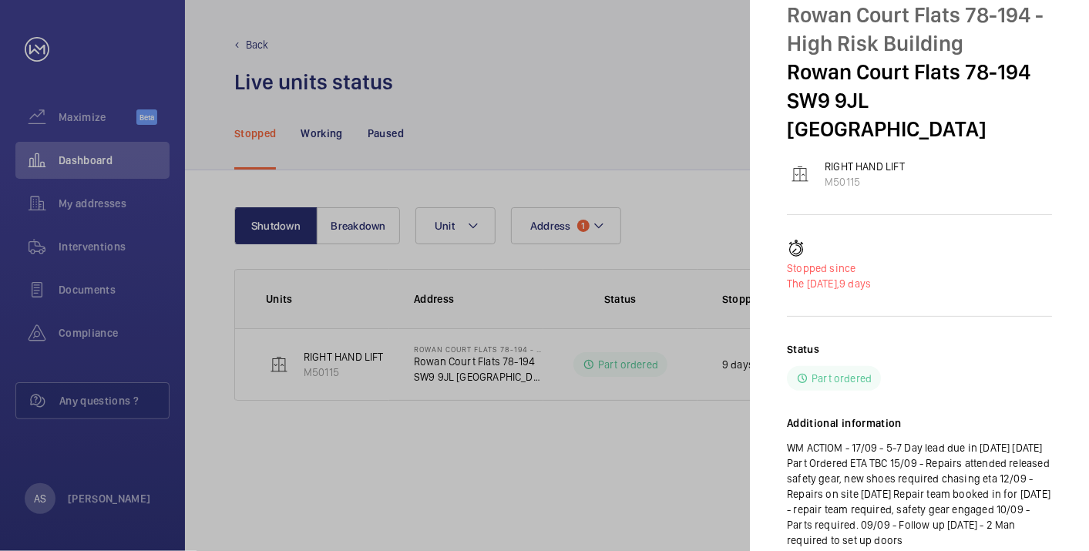
scroll to position [103, 0]
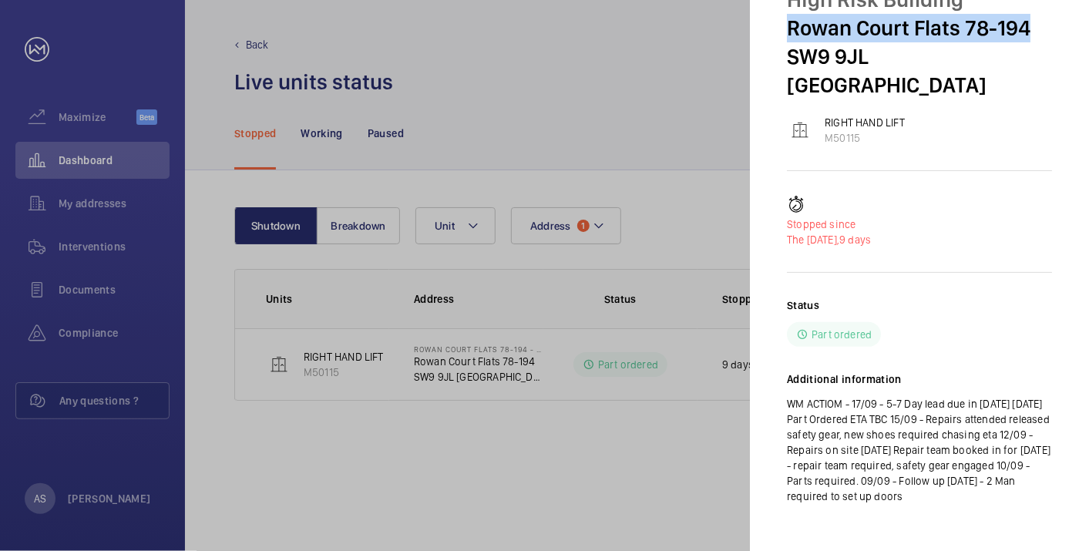
drag, startPoint x: 789, startPoint y: 21, endPoint x: 1046, endPoint y: 29, distance: 256.7
click at [1046, 29] on p "Rowan Court Flats 78-194" at bounding box center [919, 28] width 265 height 29
copy p "Rowan Court Flats 78-194"
click at [63, 160] on div at bounding box center [544, 275] width 1089 height 551
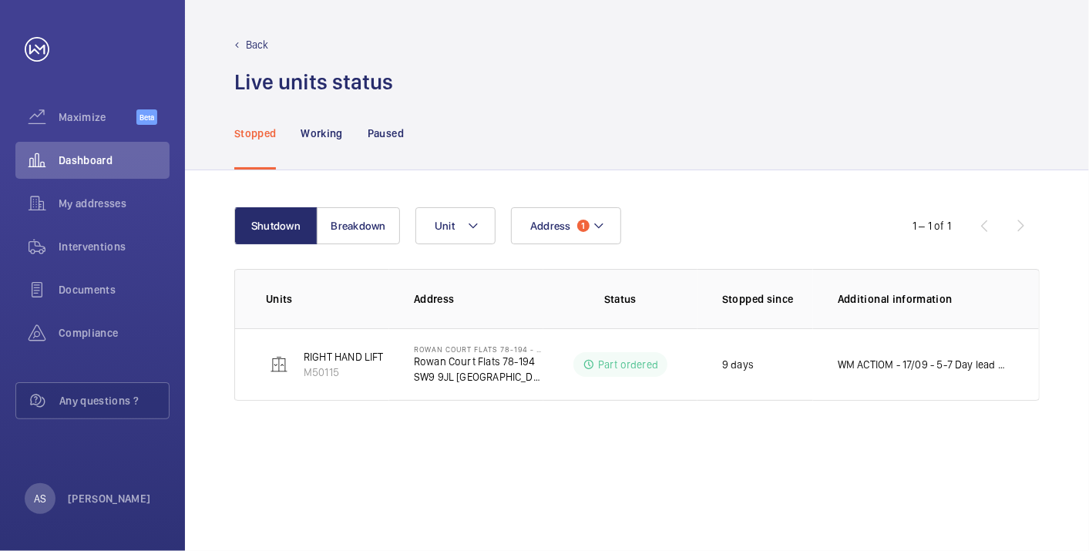
scroll to position [0, 0]
click at [122, 151] on div "Dashboard" at bounding box center [92, 160] width 154 height 37
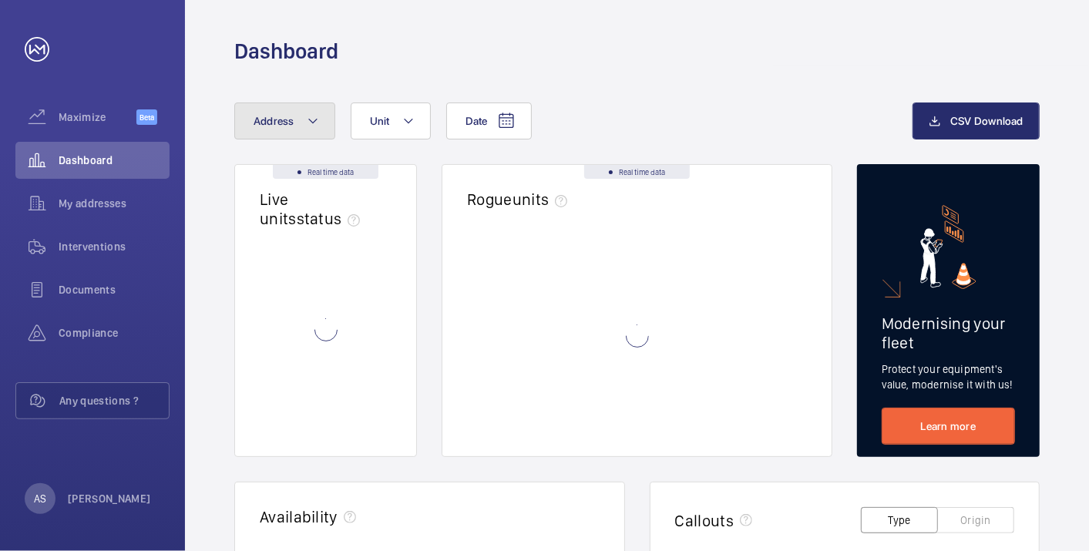
click at [297, 112] on button "Address" at bounding box center [284, 120] width 101 height 37
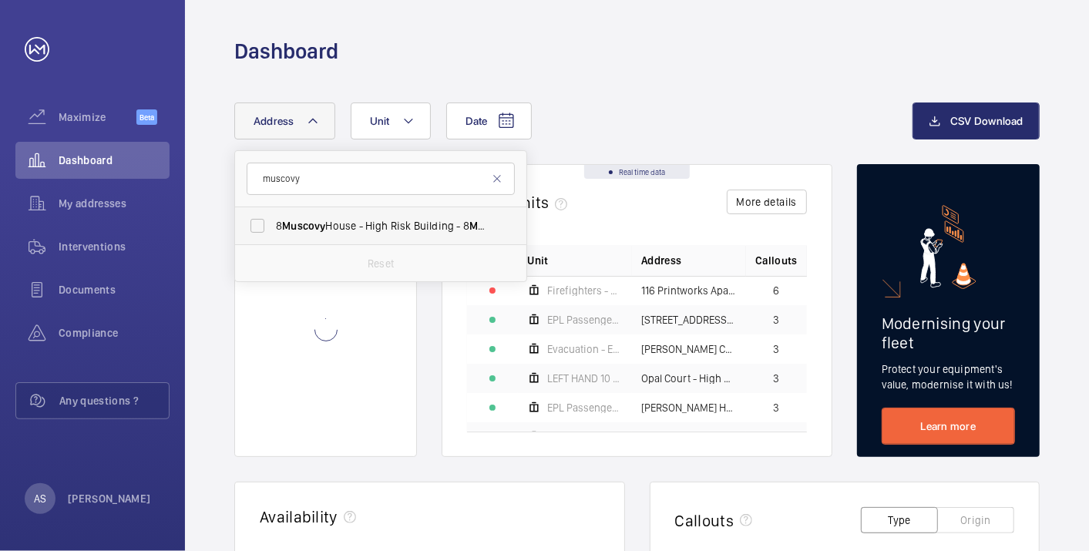
type input "muscovy"
click at [348, 220] on span "[STREET_ADDRESS]" at bounding box center [382, 225] width 212 height 15
click at [273, 220] on input "[STREET_ADDRESS]" at bounding box center [257, 225] width 31 height 31
checkbox input "true"
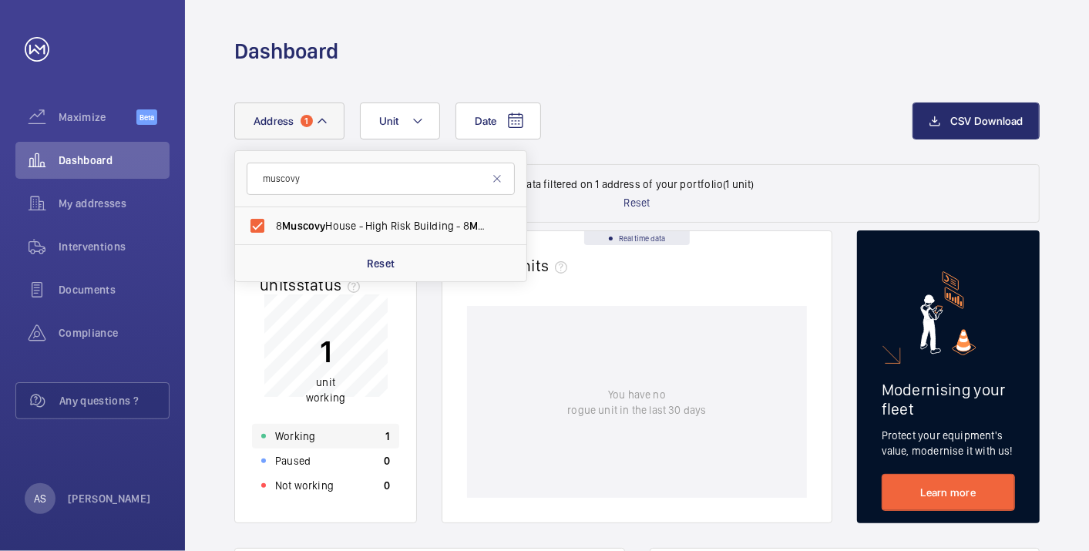
click at [362, 437] on div "Working 1" at bounding box center [325, 436] width 147 height 25
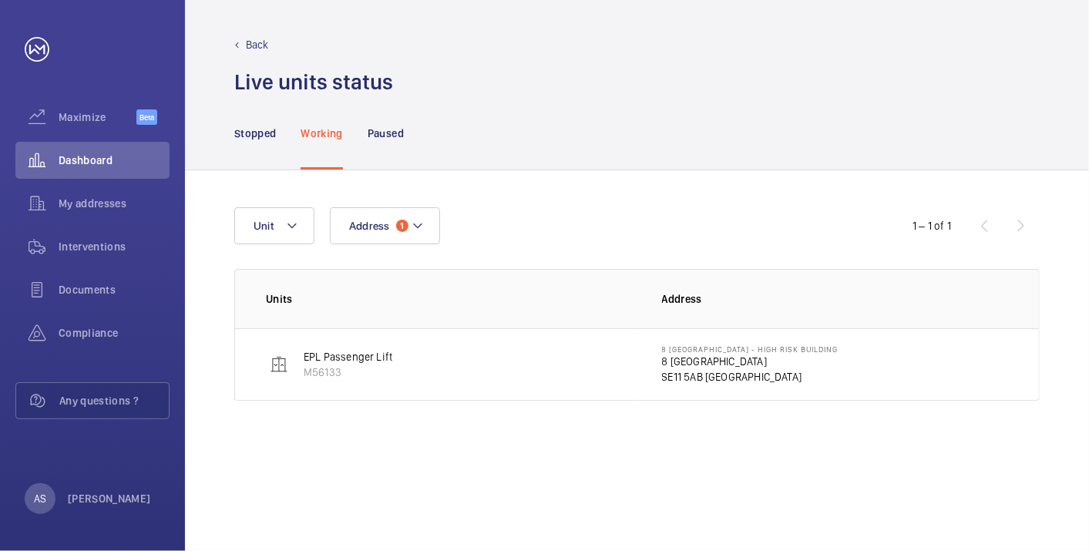
click at [705, 365] on p "8 [GEOGRAPHIC_DATA]" at bounding box center [750, 361] width 176 height 15
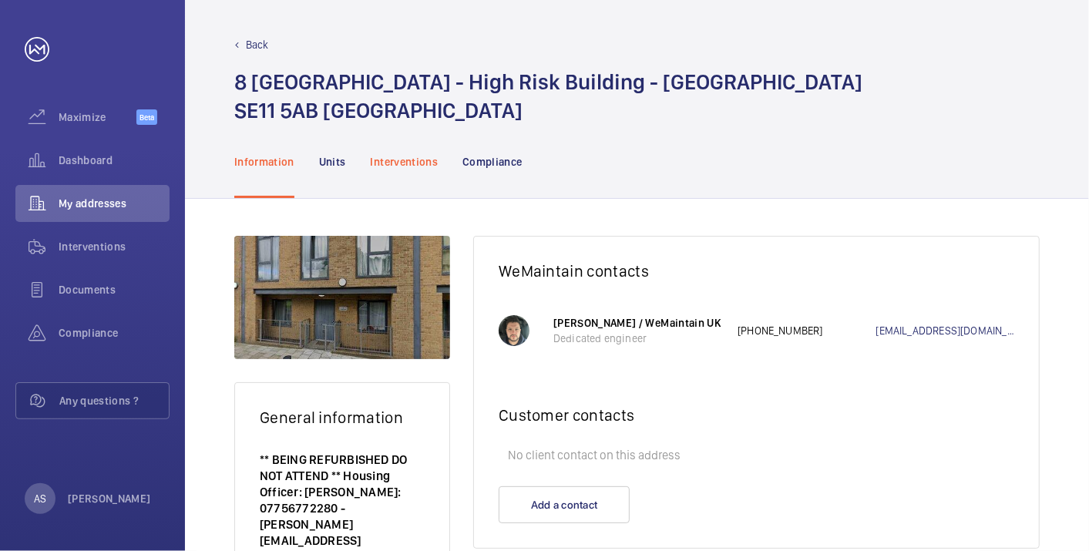
click at [389, 165] on p "Interventions" at bounding box center [405, 161] width 68 height 15
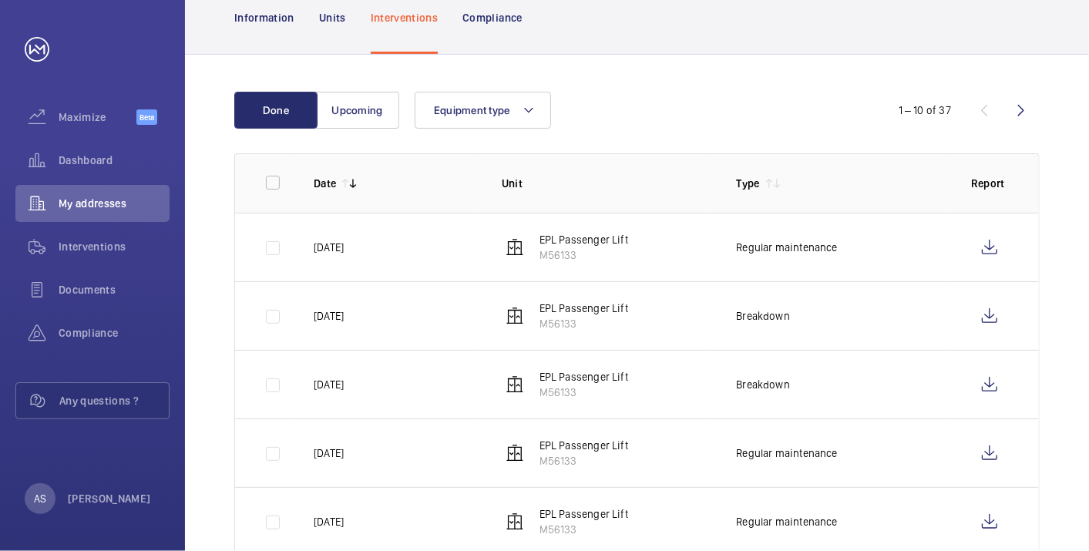
scroll to position [171, 0]
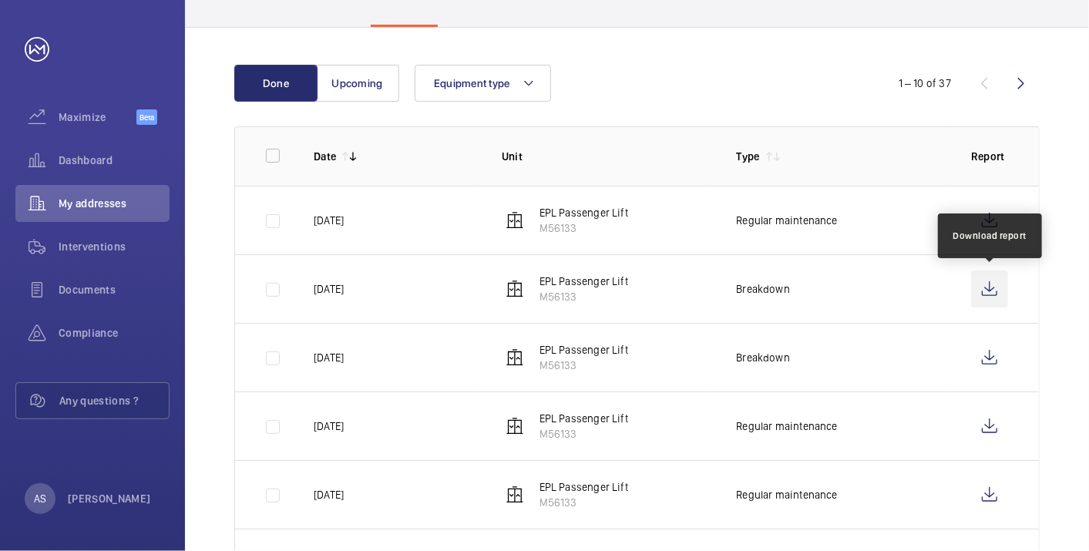
click at [985, 282] on wm-front-icon-button at bounding box center [989, 288] width 37 height 37
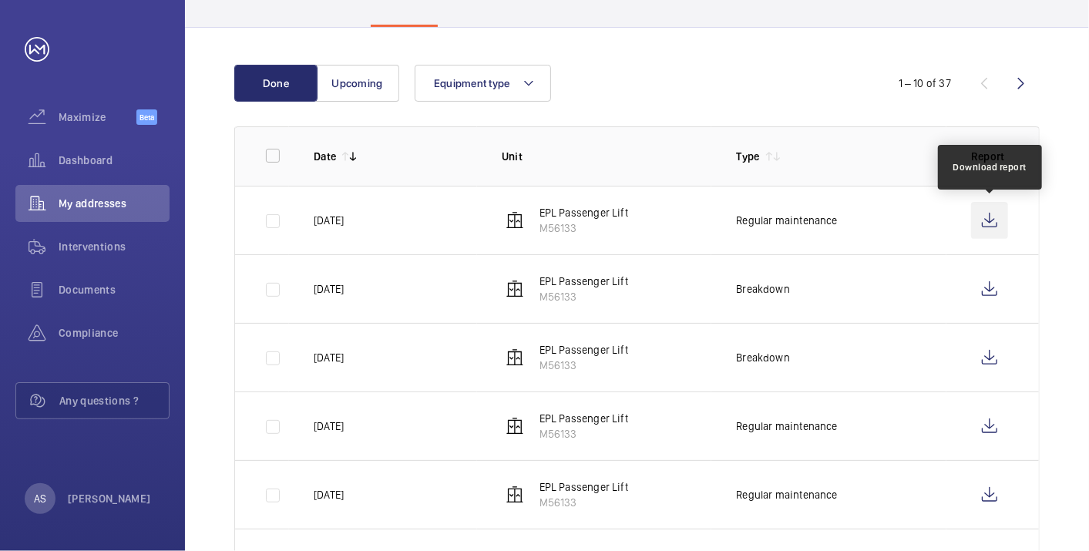
click at [987, 216] on wm-front-icon-button at bounding box center [989, 220] width 37 height 37
click at [984, 220] on wm-front-icon-button at bounding box center [989, 220] width 37 height 37
